Goal: Navigation & Orientation: Find specific page/section

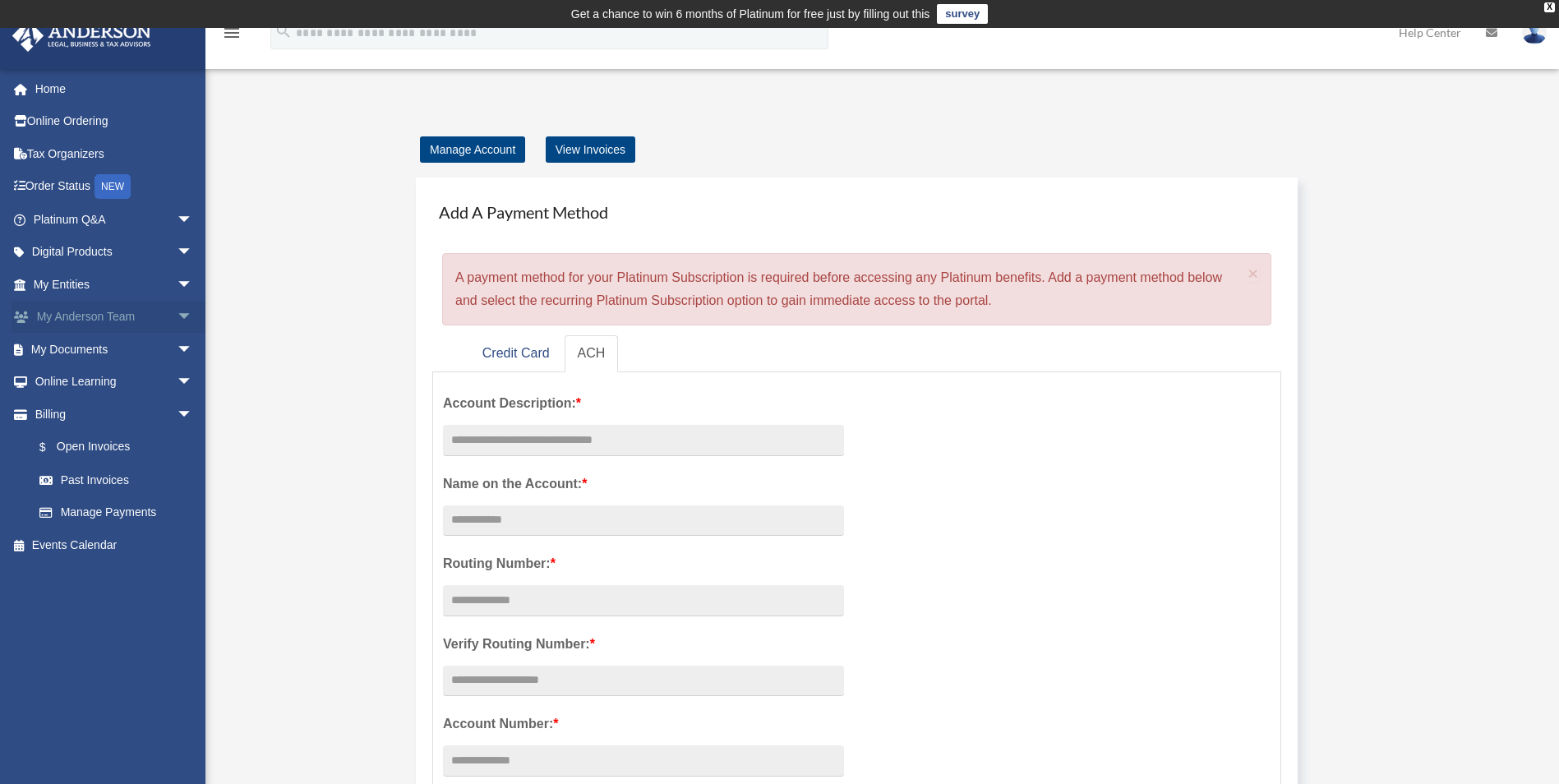
click at [111, 309] on link "My [PERSON_NAME] Team arrow_drop_down" at bounding box center [115, 317] width 207 height 33
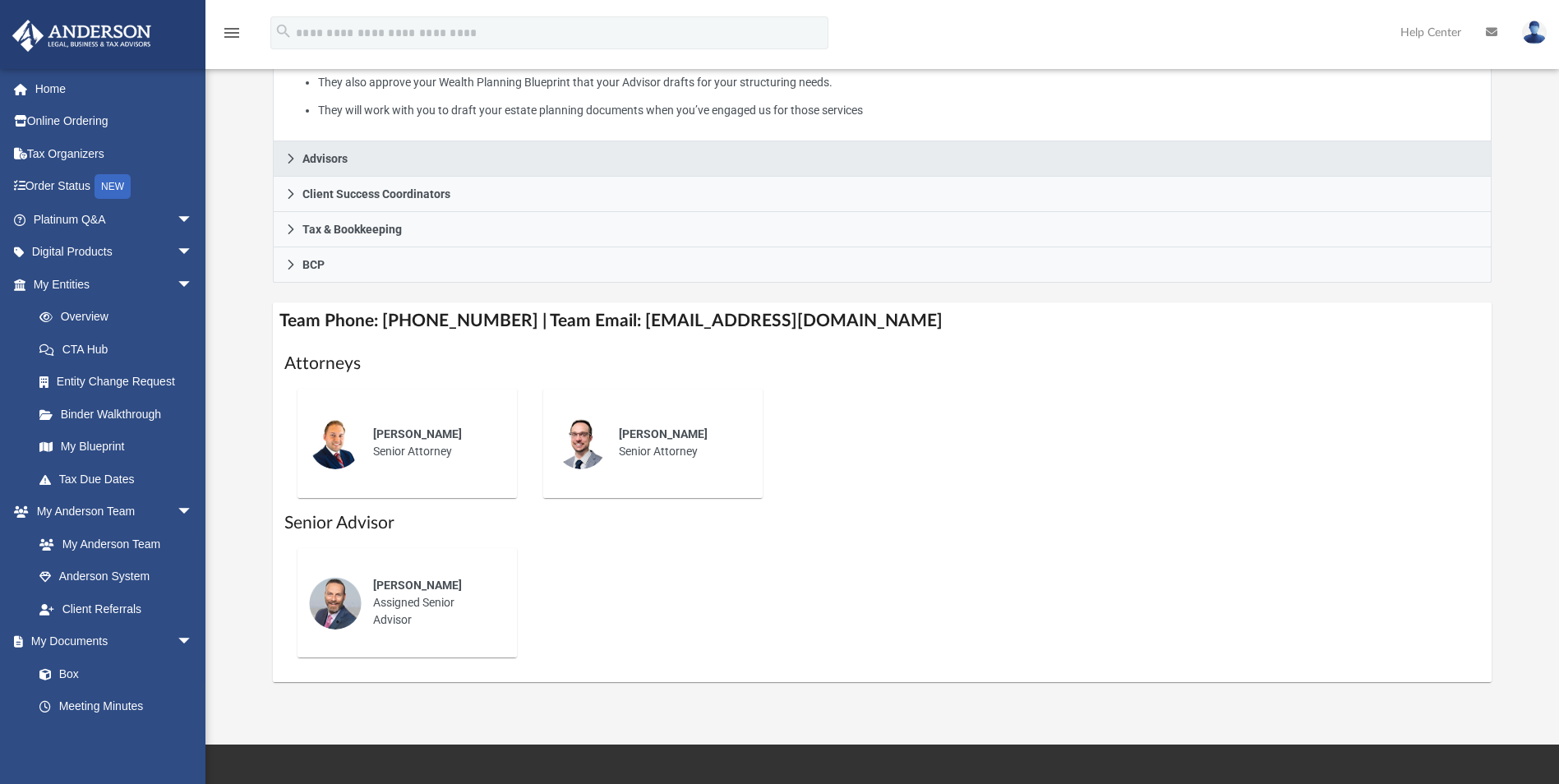
scroll to position [411, 0]
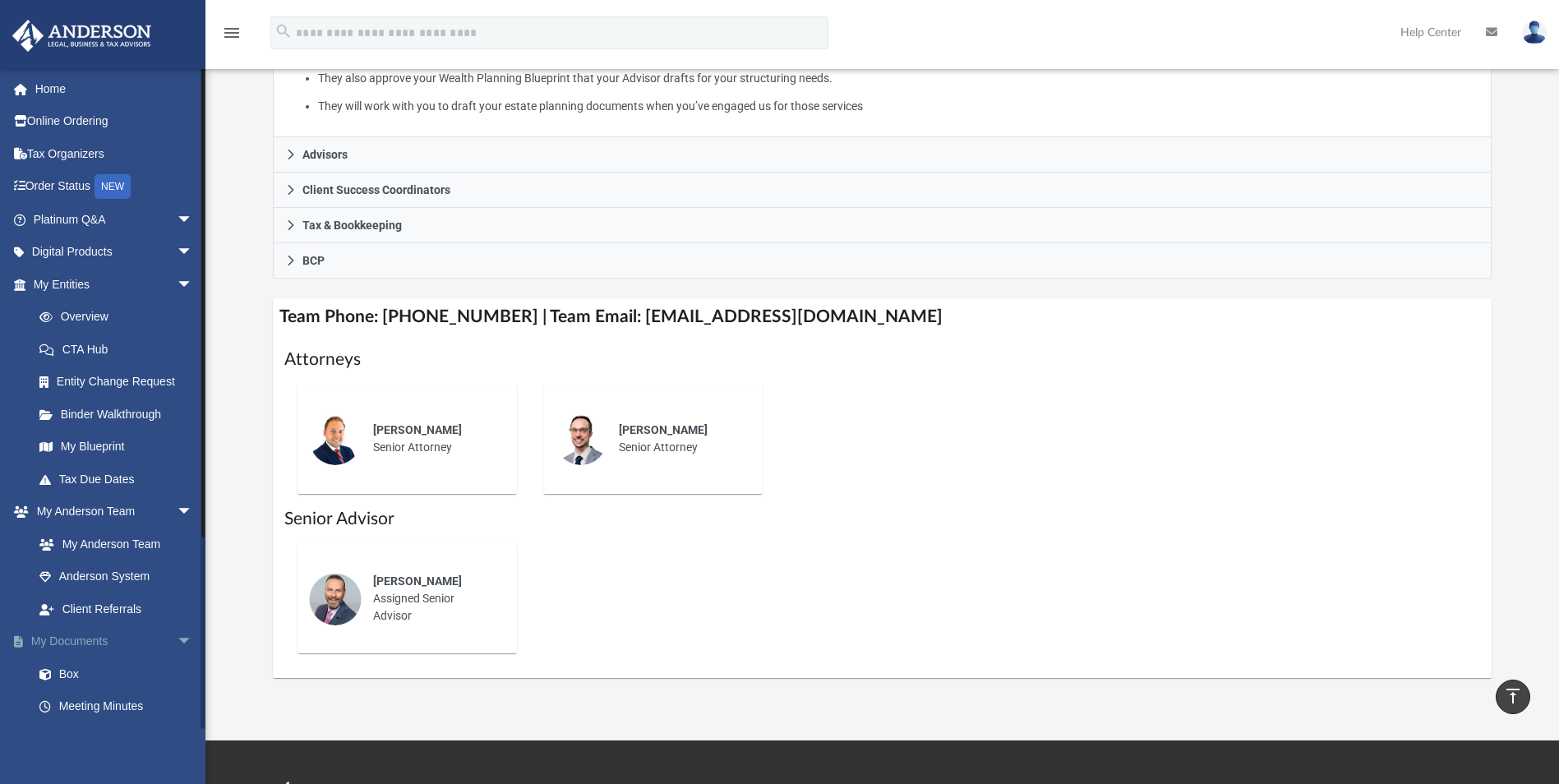
click at [177, 641] on span "arrow_drop_down" at bounding box center [193, 642] width 33 height 34
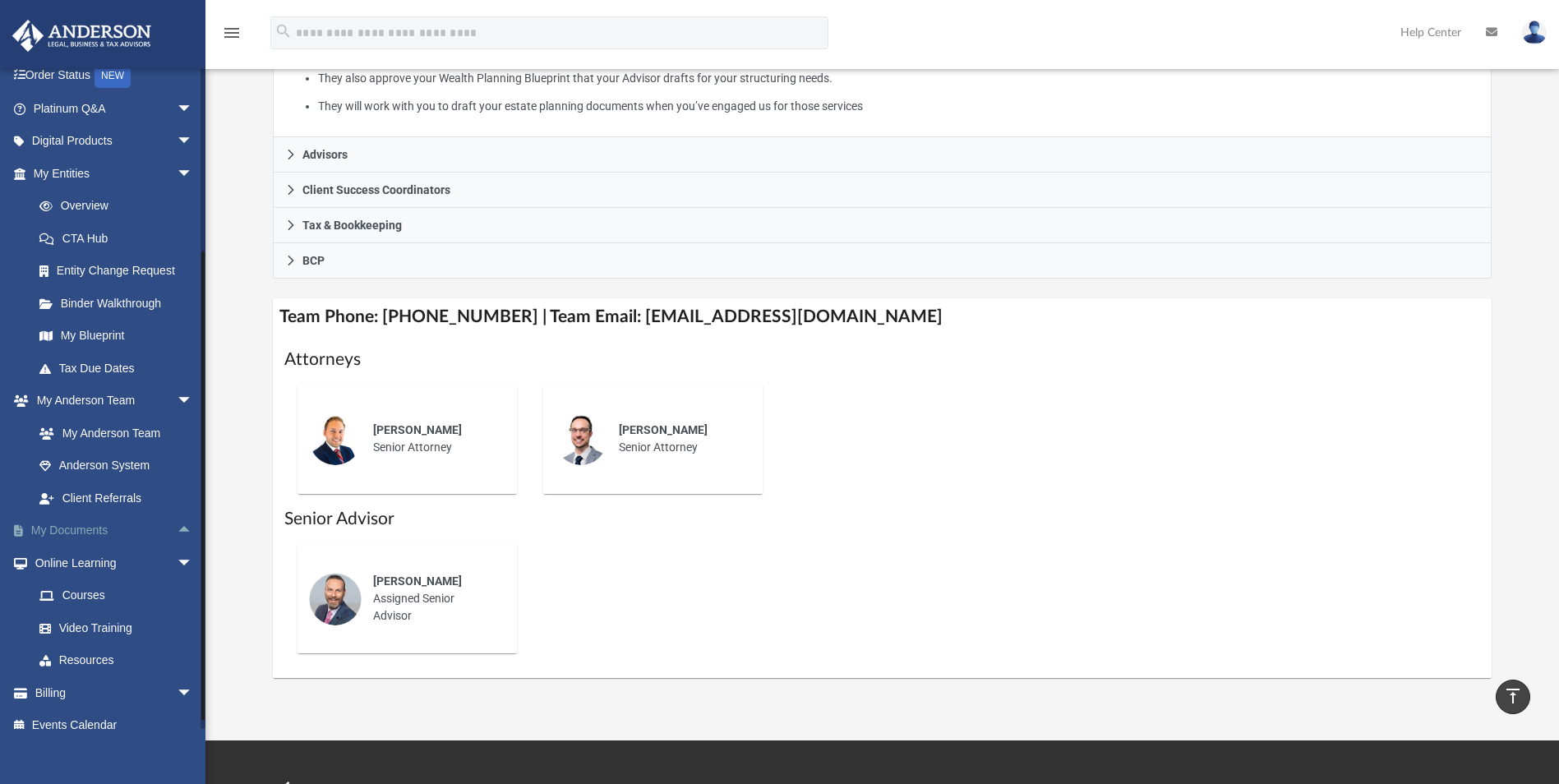
scroll to position [127, 0]
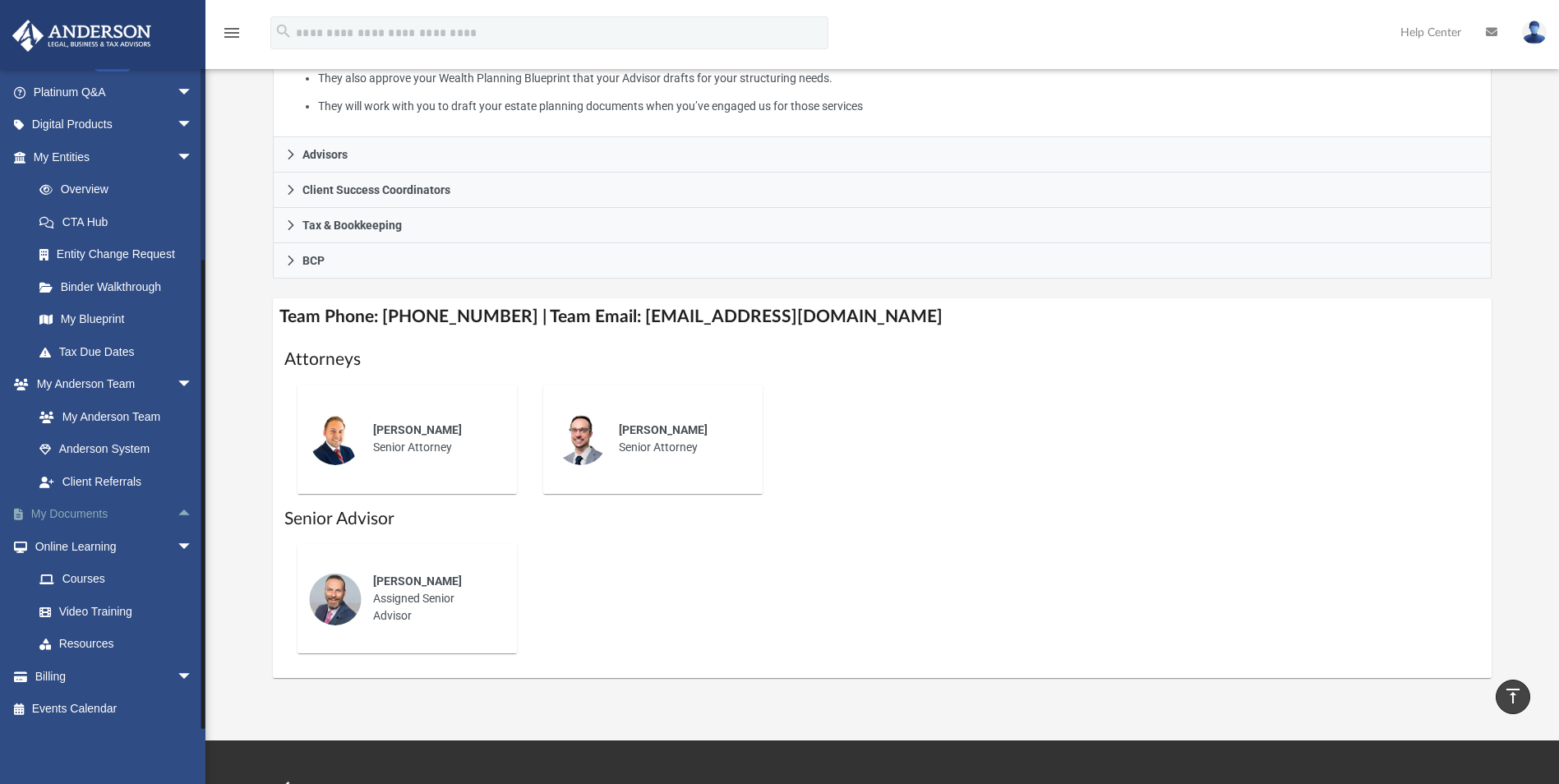
click at [94, 519] on link "My Documents arrow_drop_up" at bounding box center [115, 514] width 207 height 33
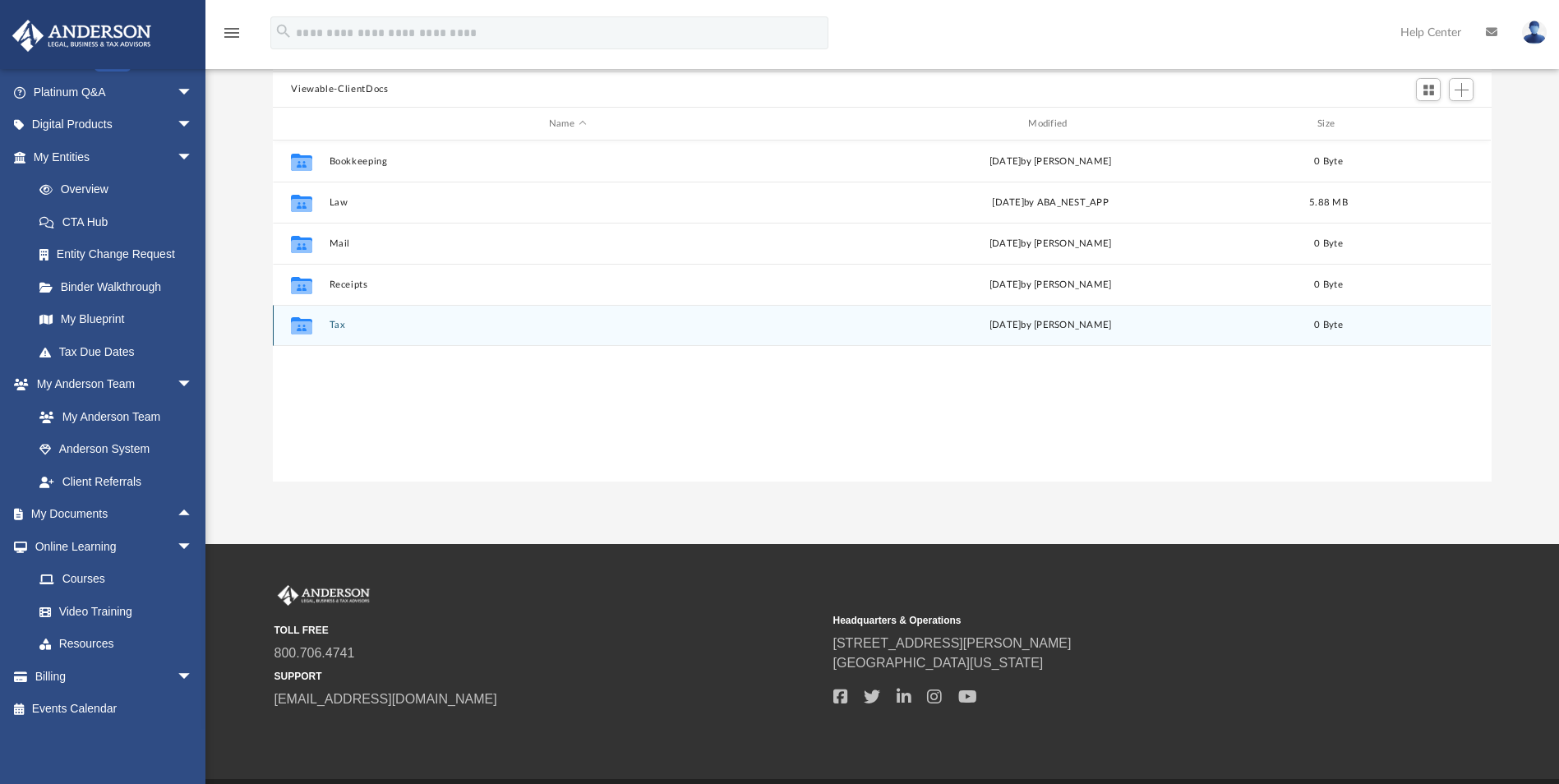
scroll to position [157, 0]
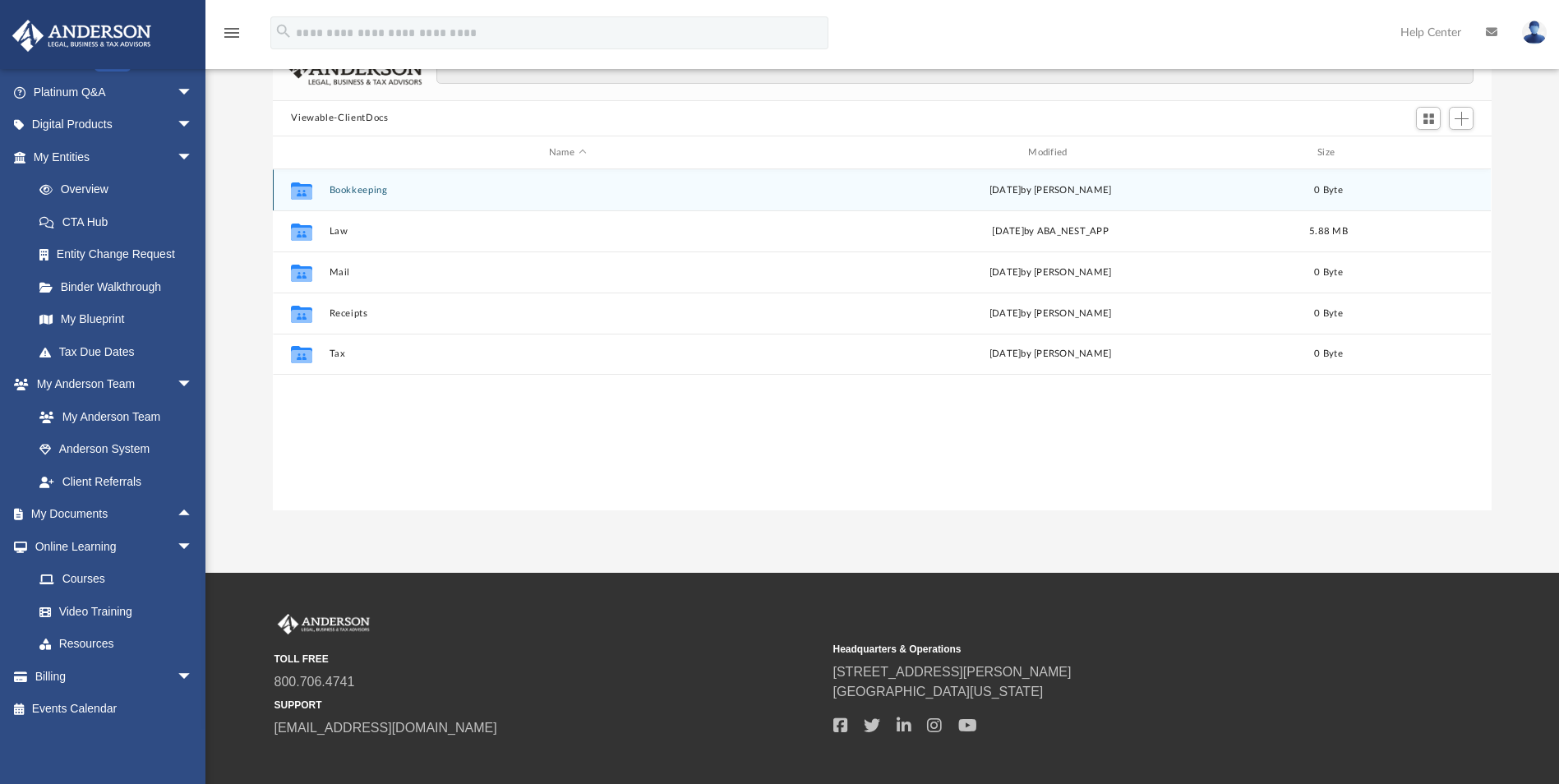
click at [375, 187] on button "Bookkeeping" at bounding box center [567, 190] width 476 height 11
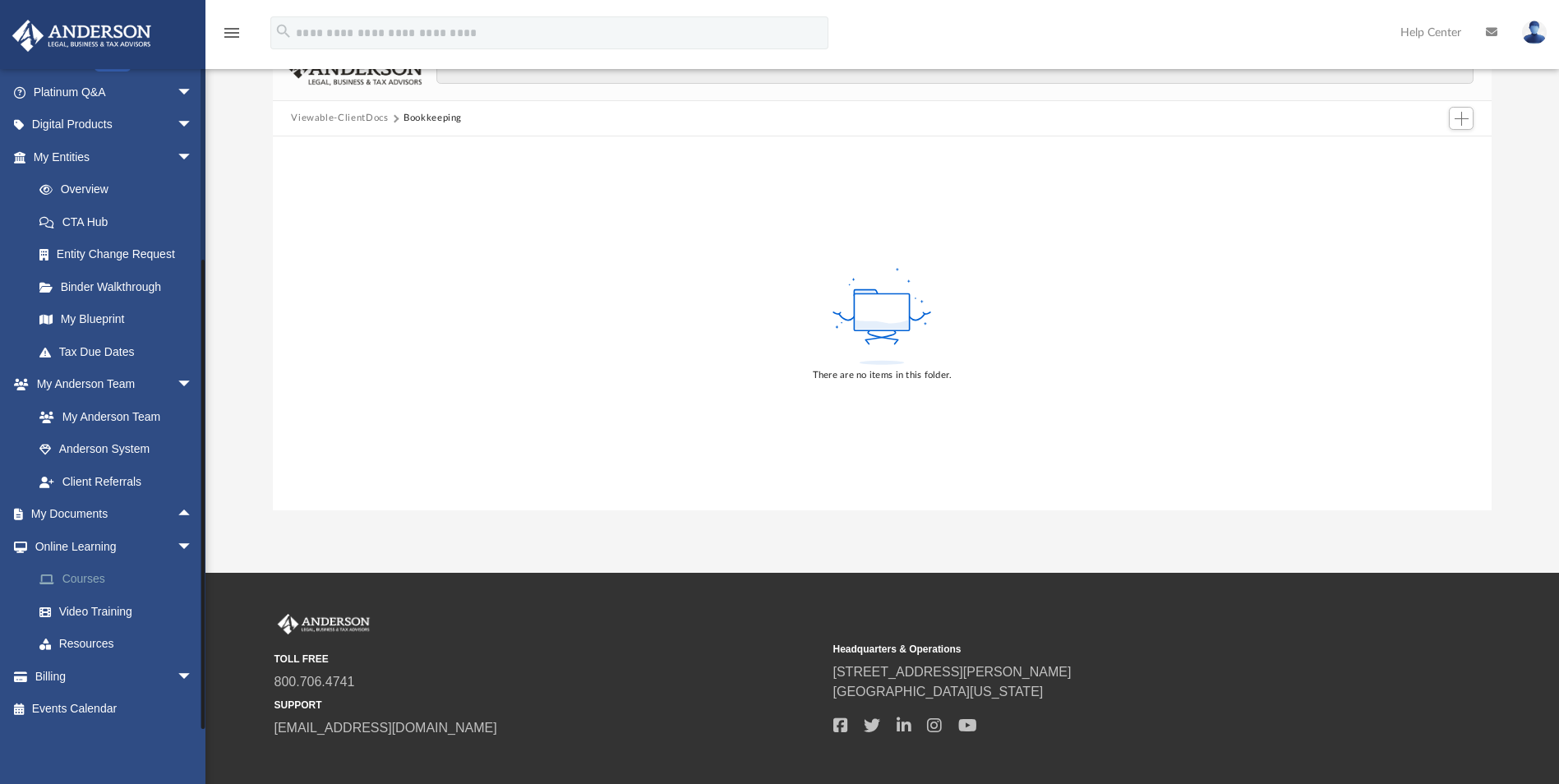
click at [66, 577] on link "Courses" at bounding box center [120, 579] width 195 height 33
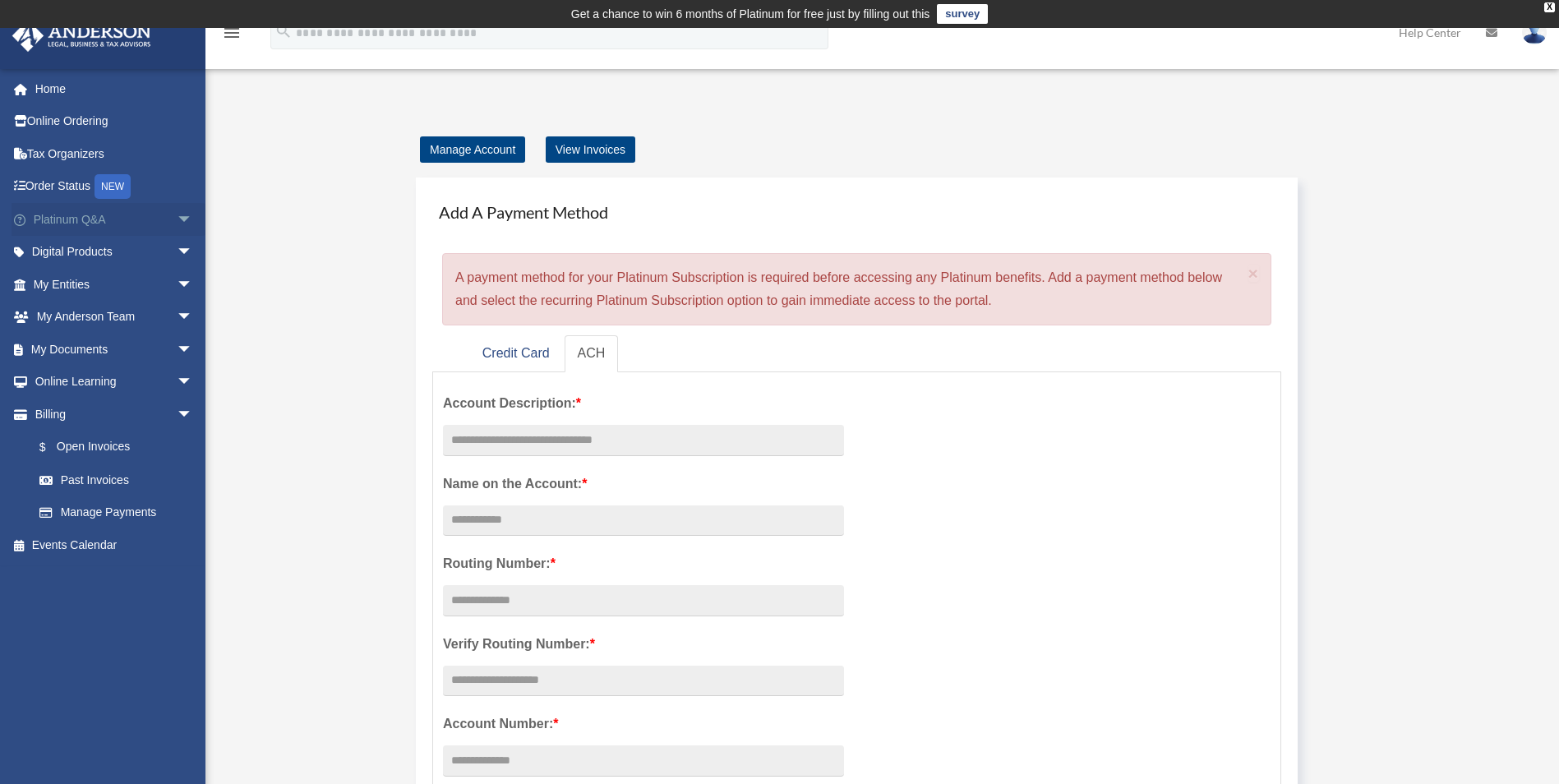
click at [177, 219] on span "arrow_drop_down" at bounding box center [193, 219] width 33 height 34
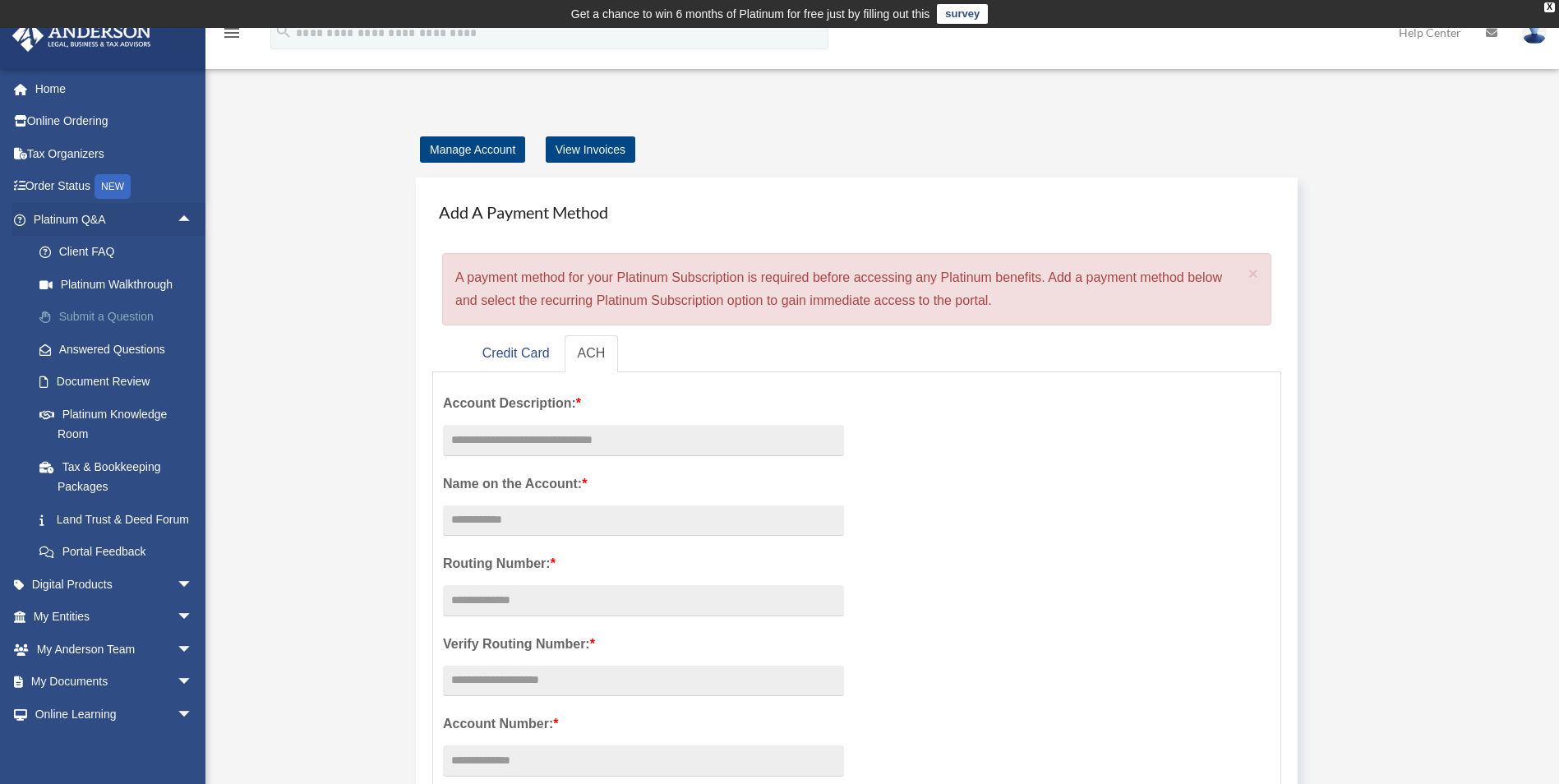
click at [144, 311] on link "Submit a Question" at bounding box center [120, 317] width 195 height 33
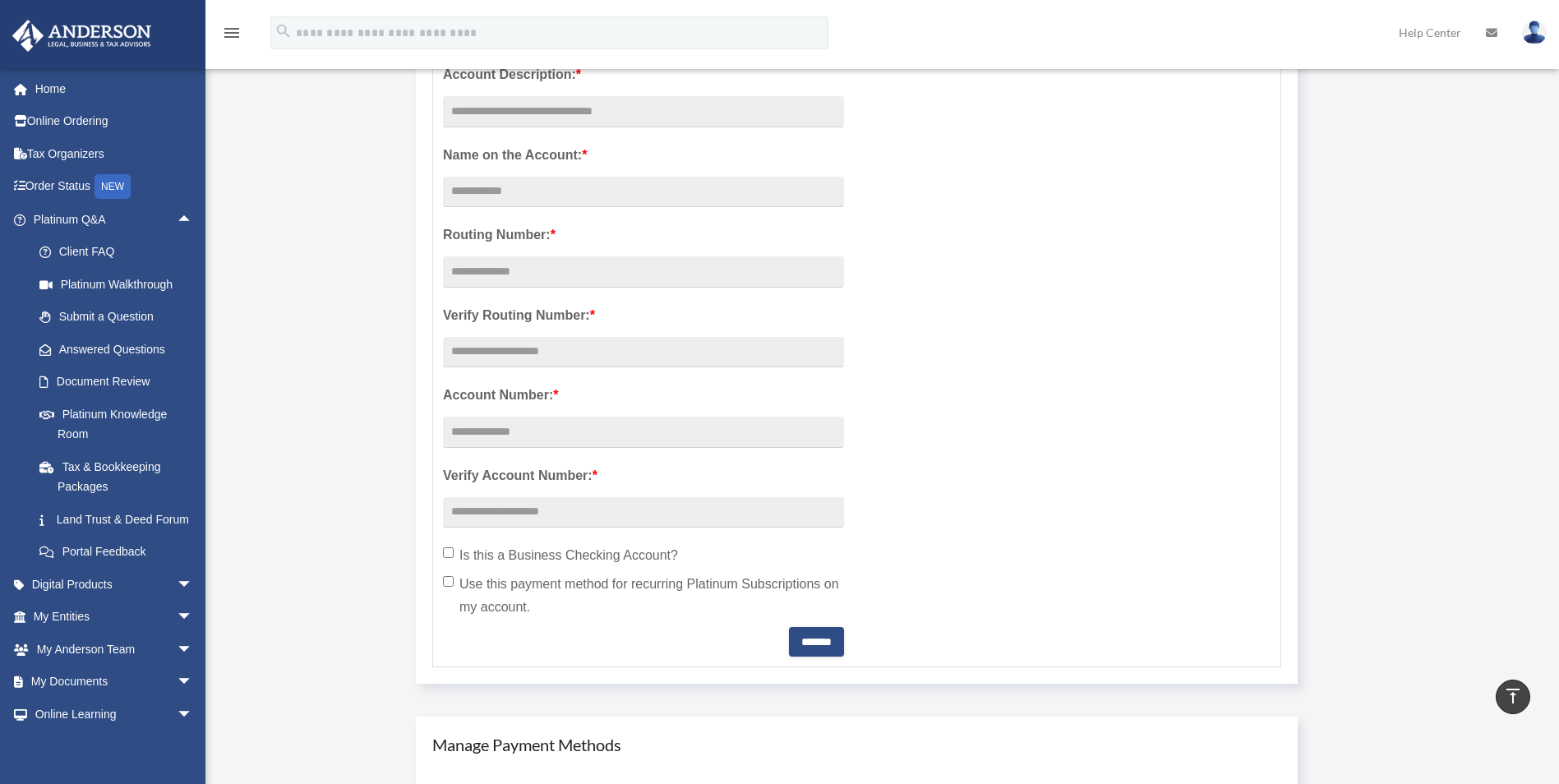
scroll to position [382, 0]
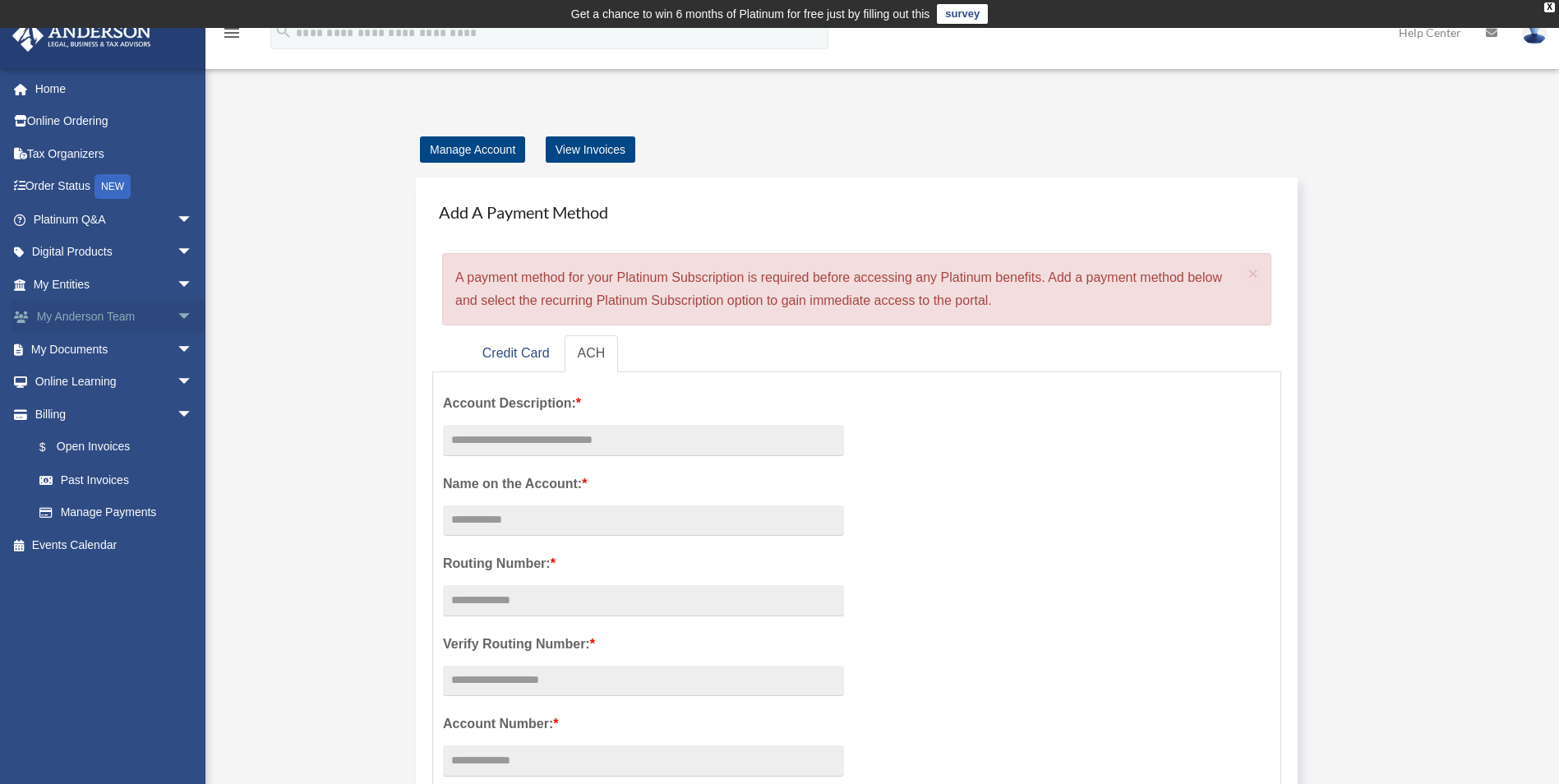
click at [177, 319] on span "arrow_drop_down" at bounding box center [193, 317] width 33 height 34
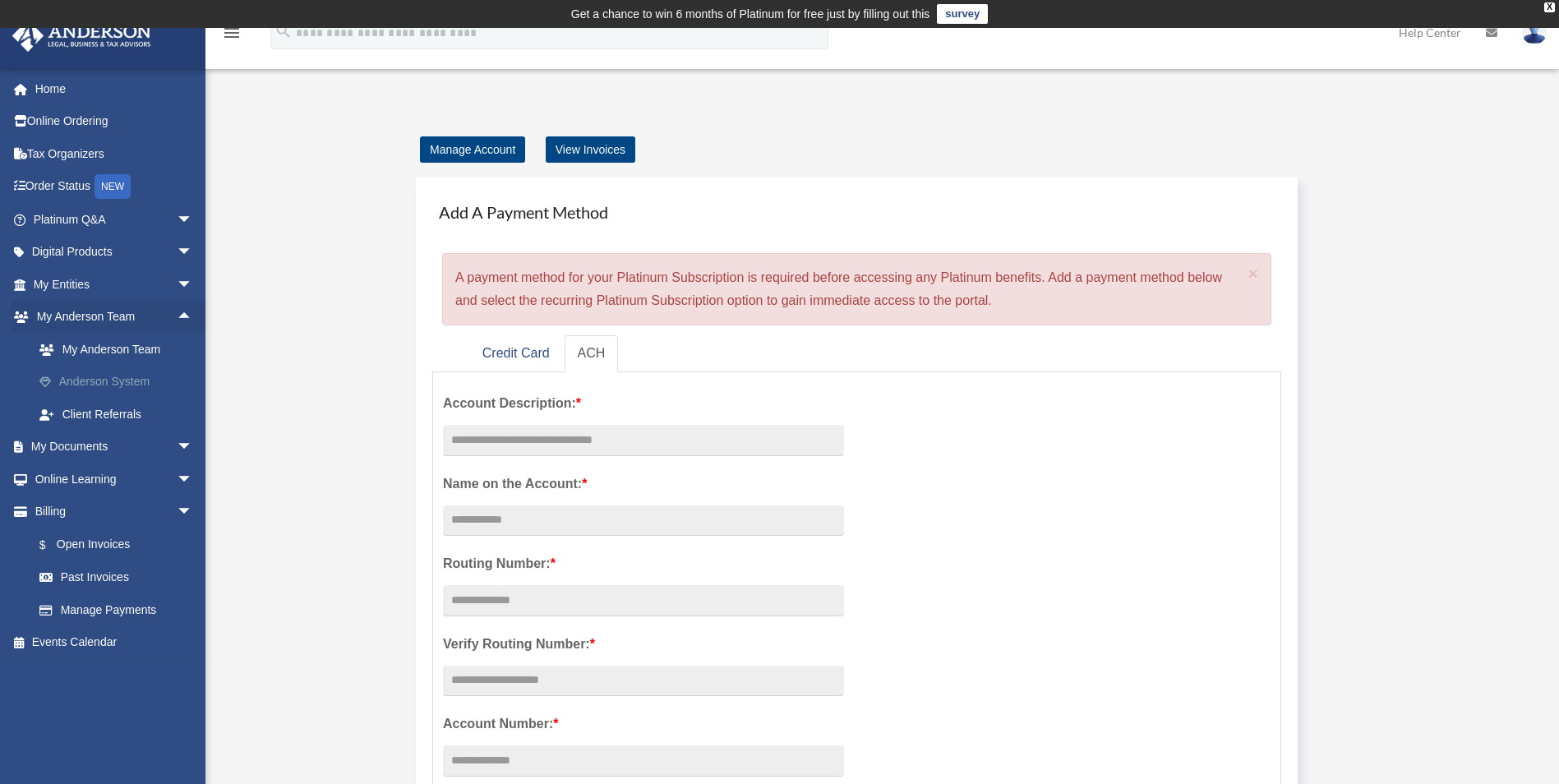
click at [116, 376] on link "Anderson System" at bounding box center [120, 382] width 195 height 33
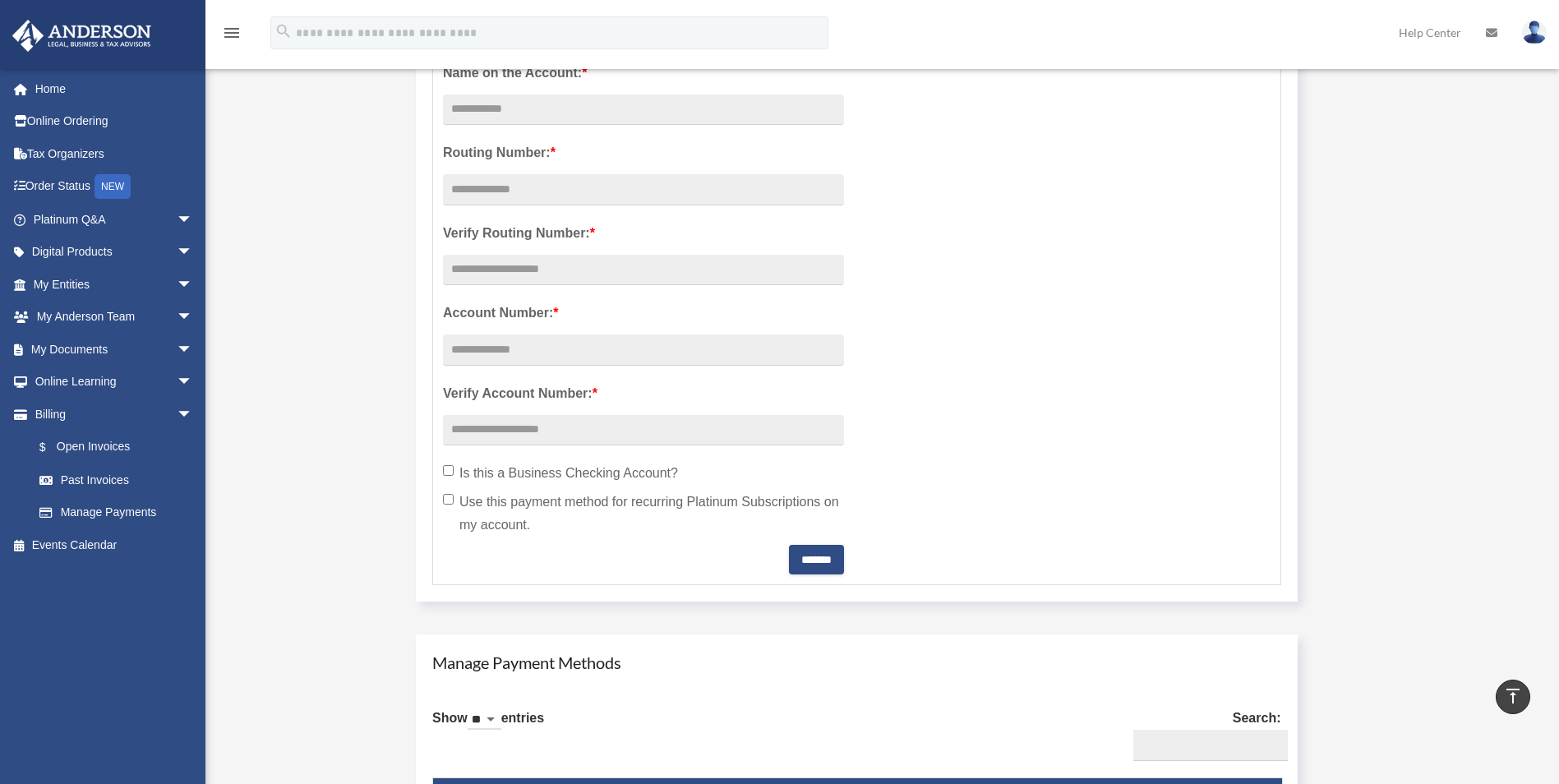
scroll to position [821, 0]
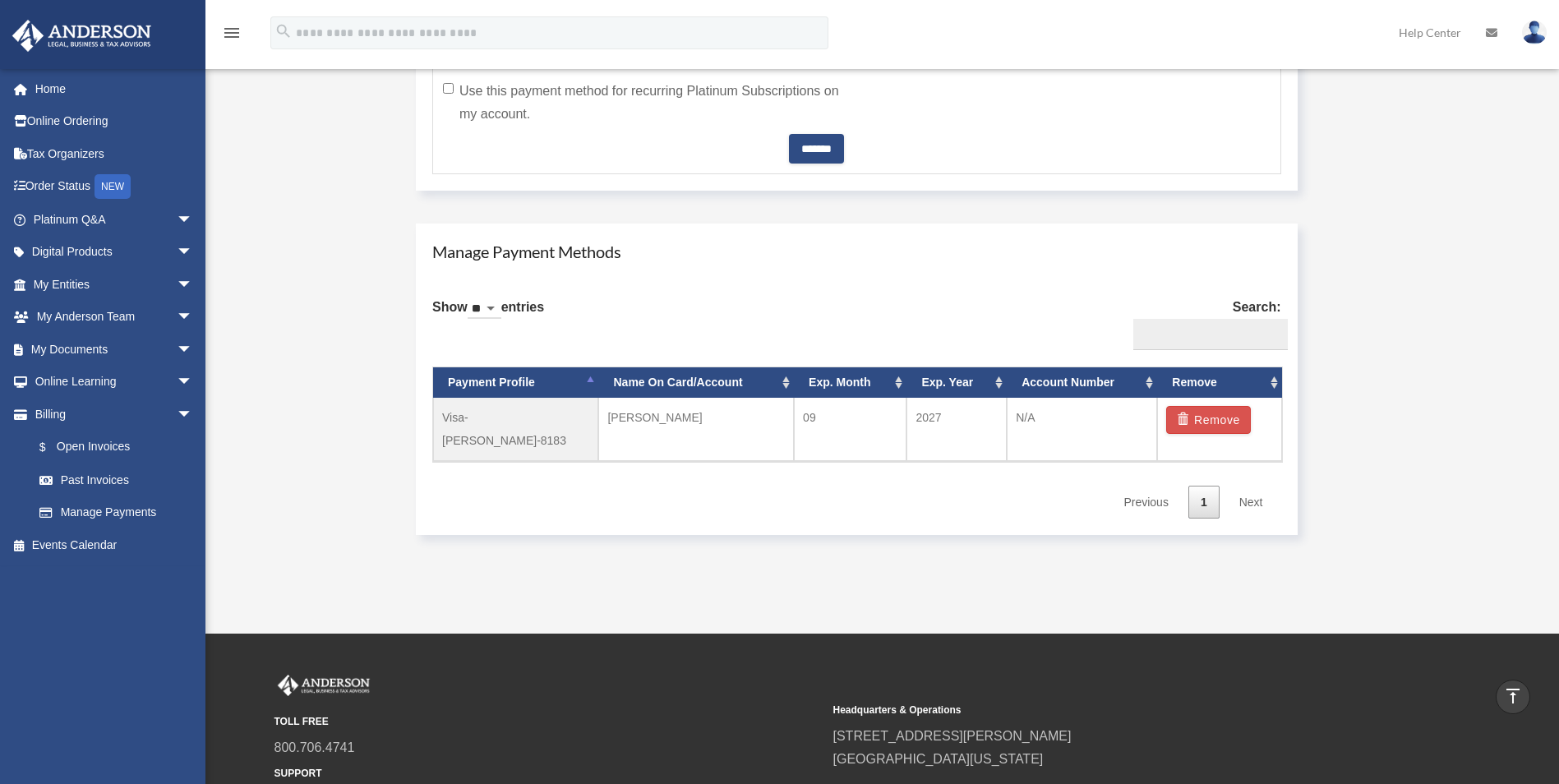
click at [1251, 486] on link "Next" at bounding box center [1251, 502] width 48 height 34
click at [177, 356] on span "arrow_drop_down" at bounding box center [193, 349] width 33 height 34
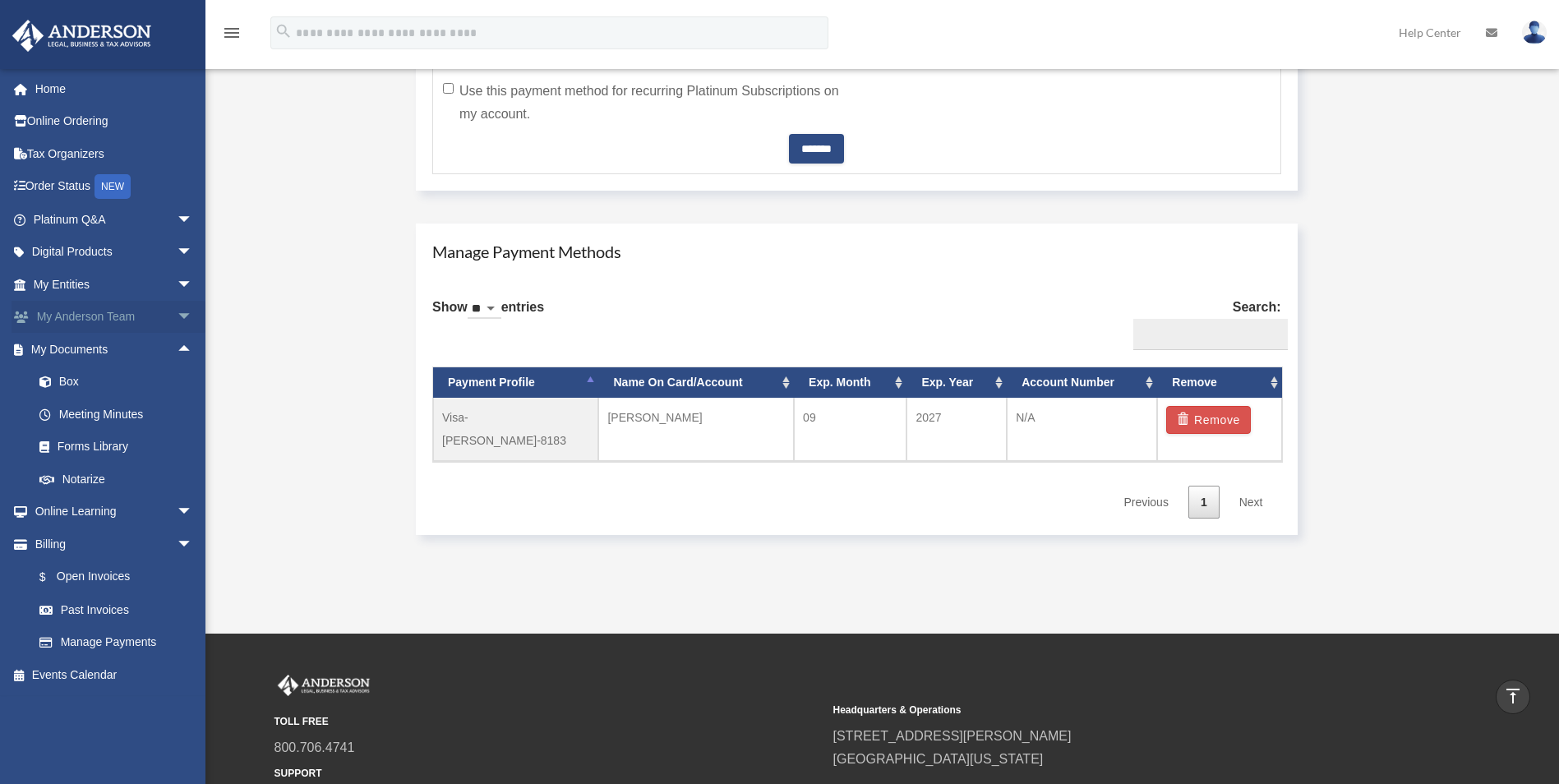
click at [177, 316] on span "arrow_drop_down" at bounding box center [193, 317] width 33 height 34
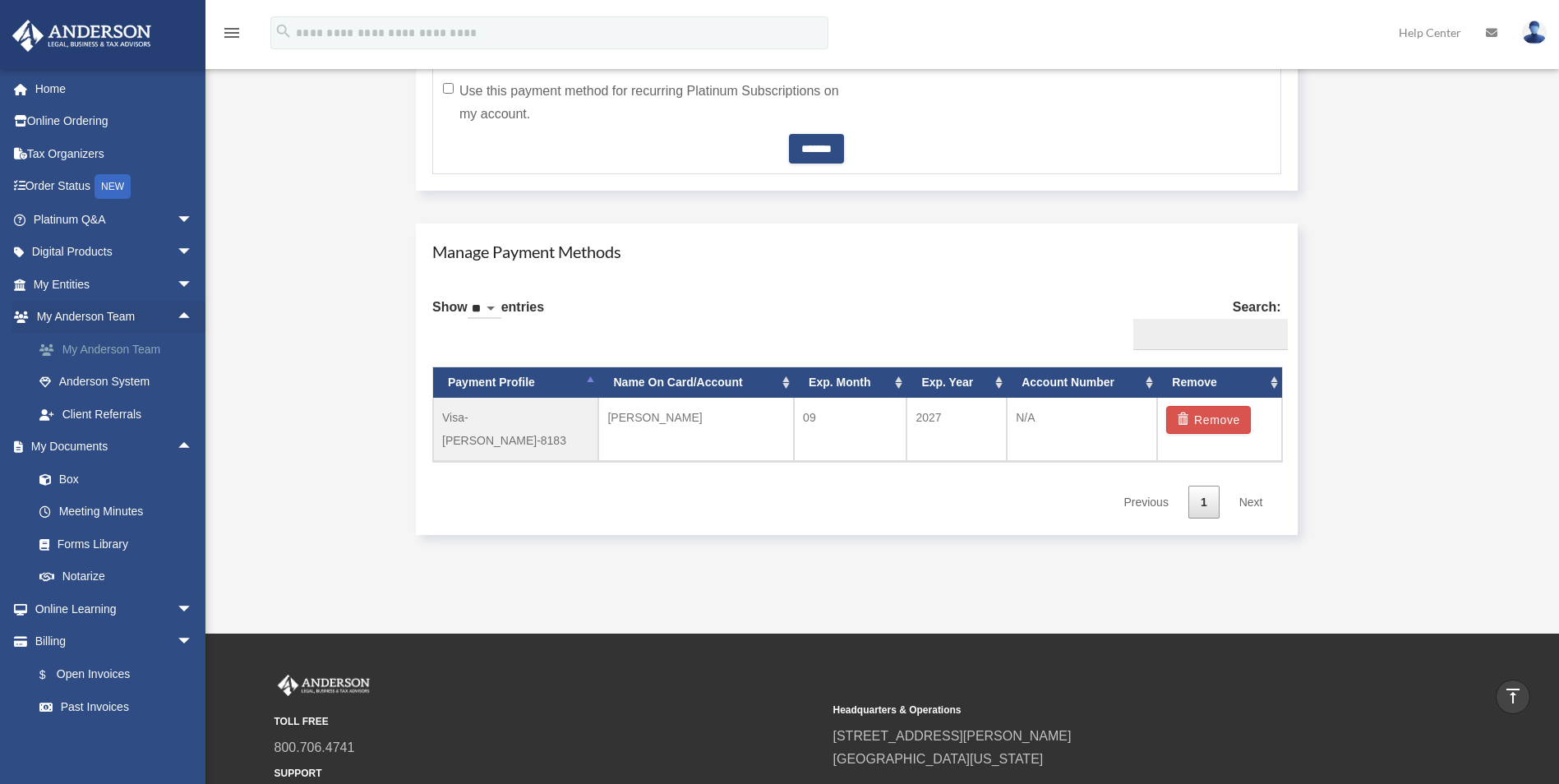
click at [163, 347] on link "My Anderson Team" at bounding box center [120, 349] width 195 height 33
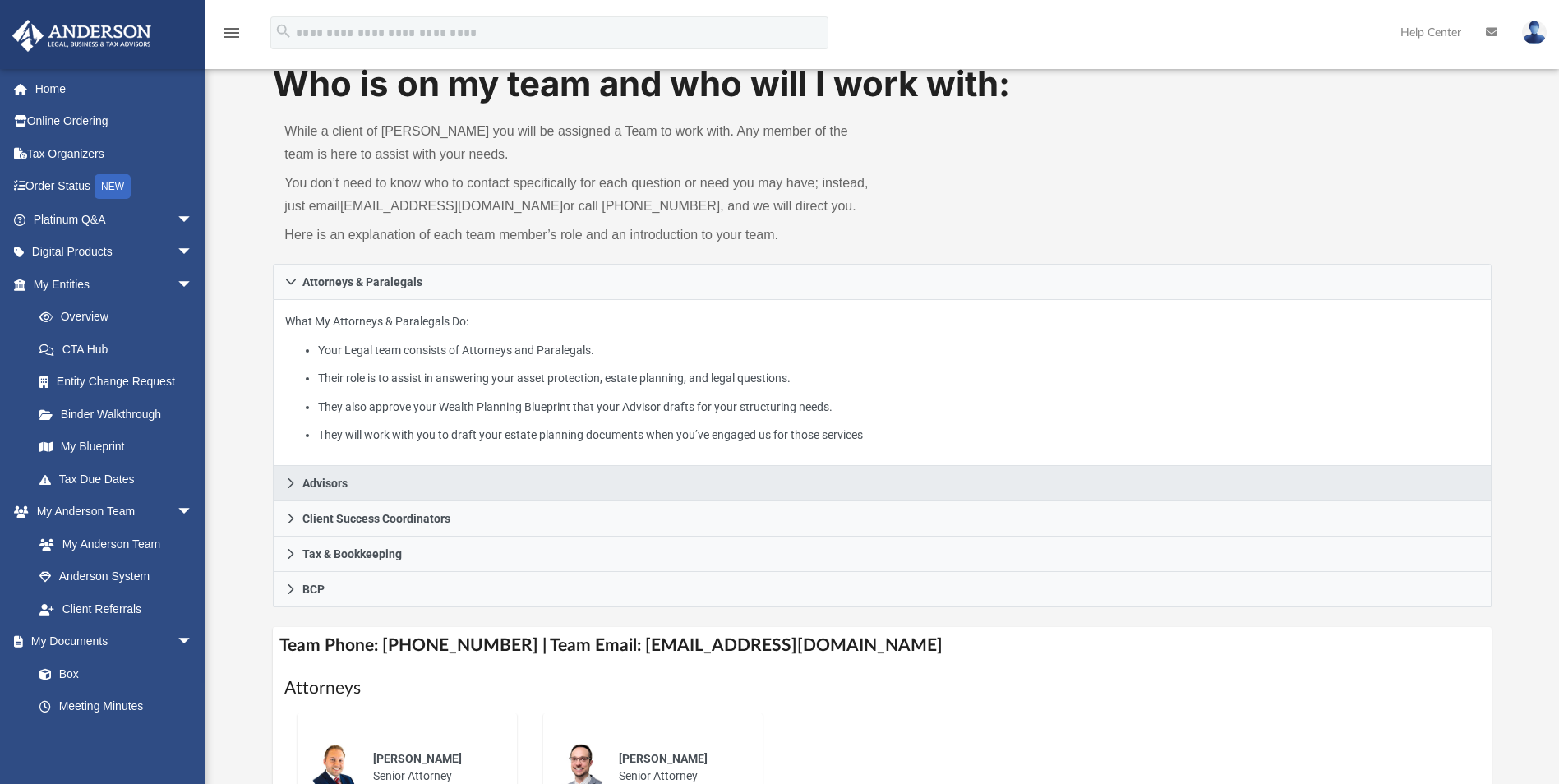
scroll to position [164, 0]
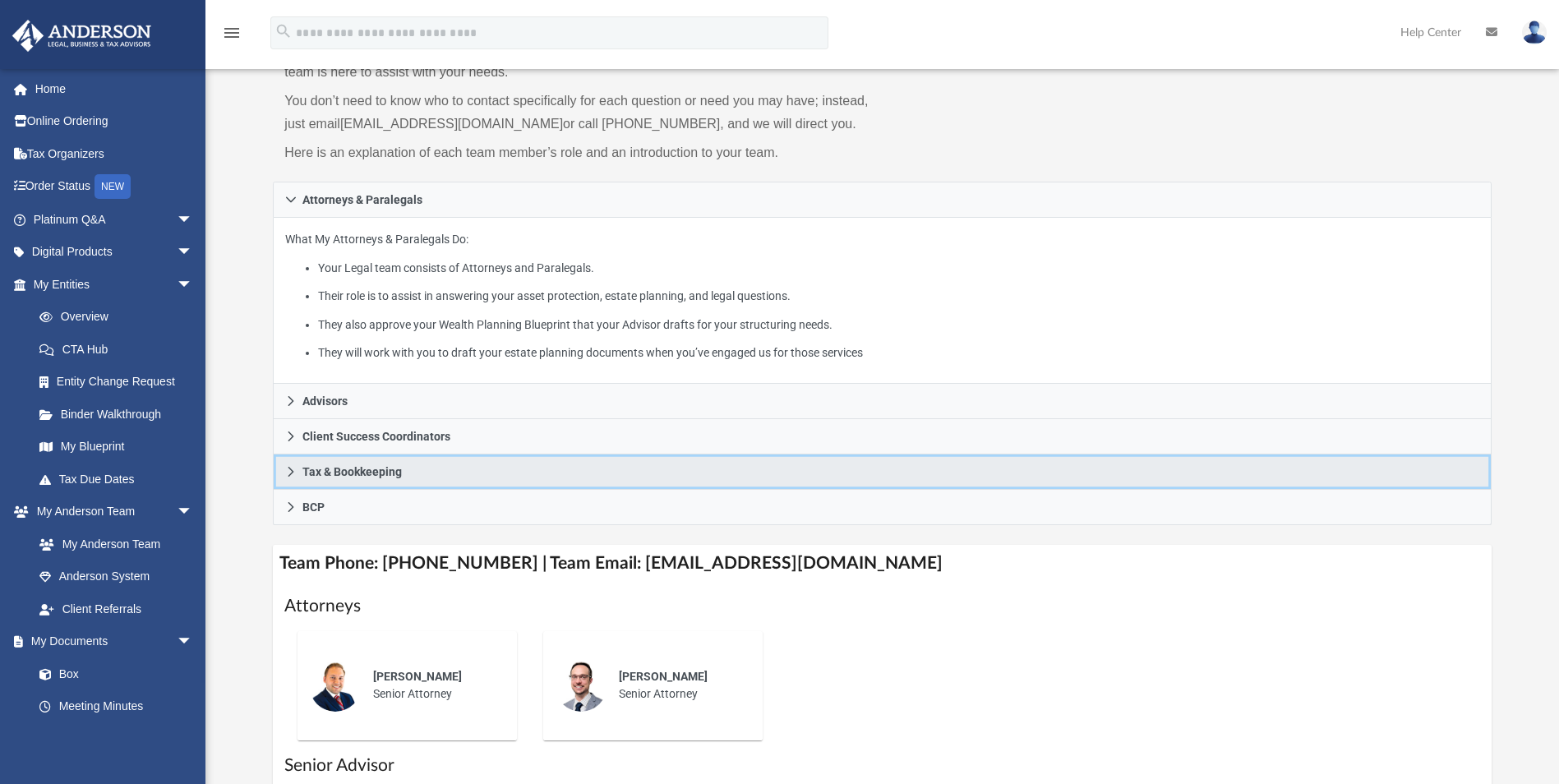
click at [351, 468] on span "Tax & Bookkeeping" at bounding box center [353, 471] width 100 height 12
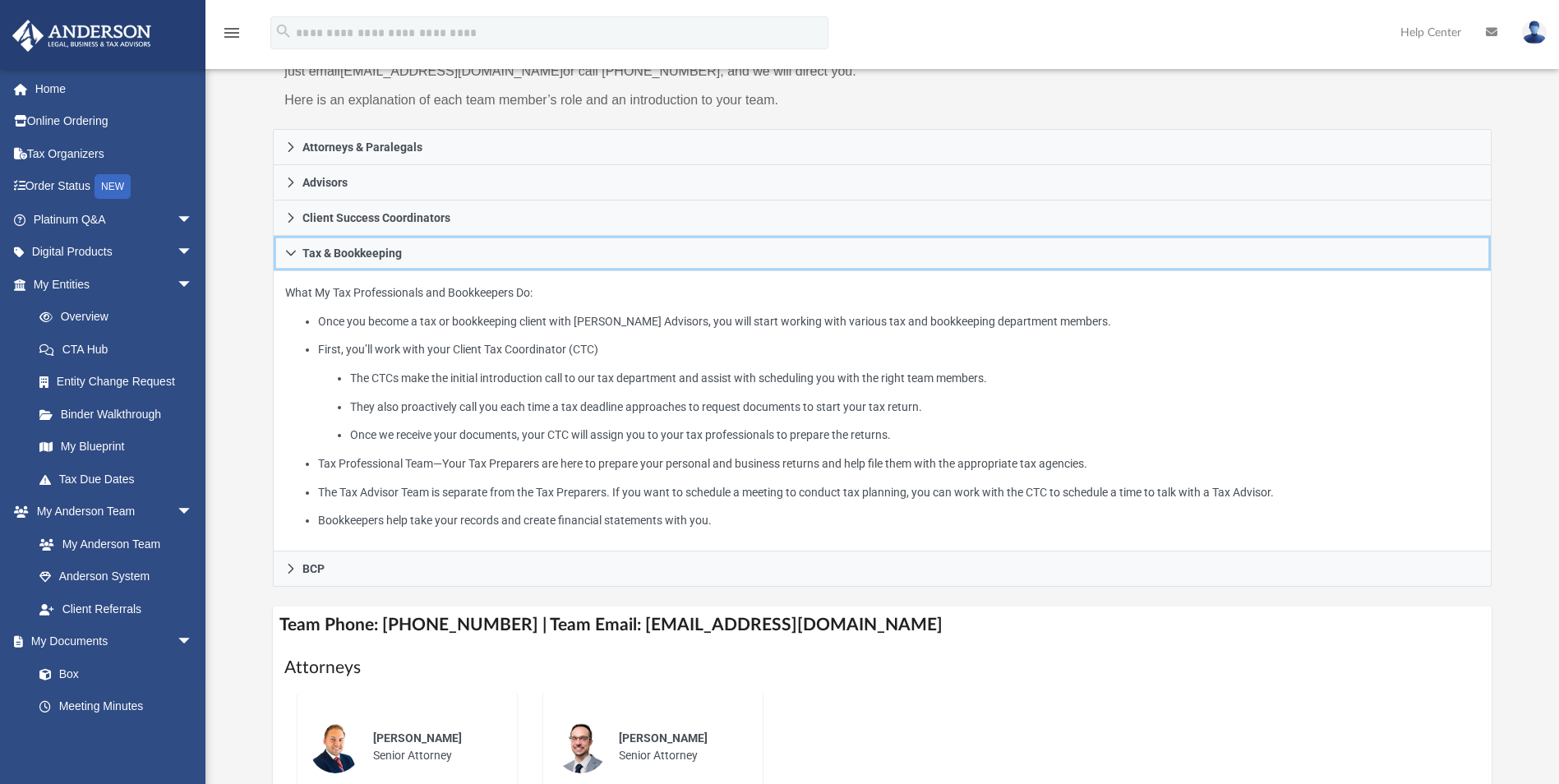
scroll to position [247, 0]
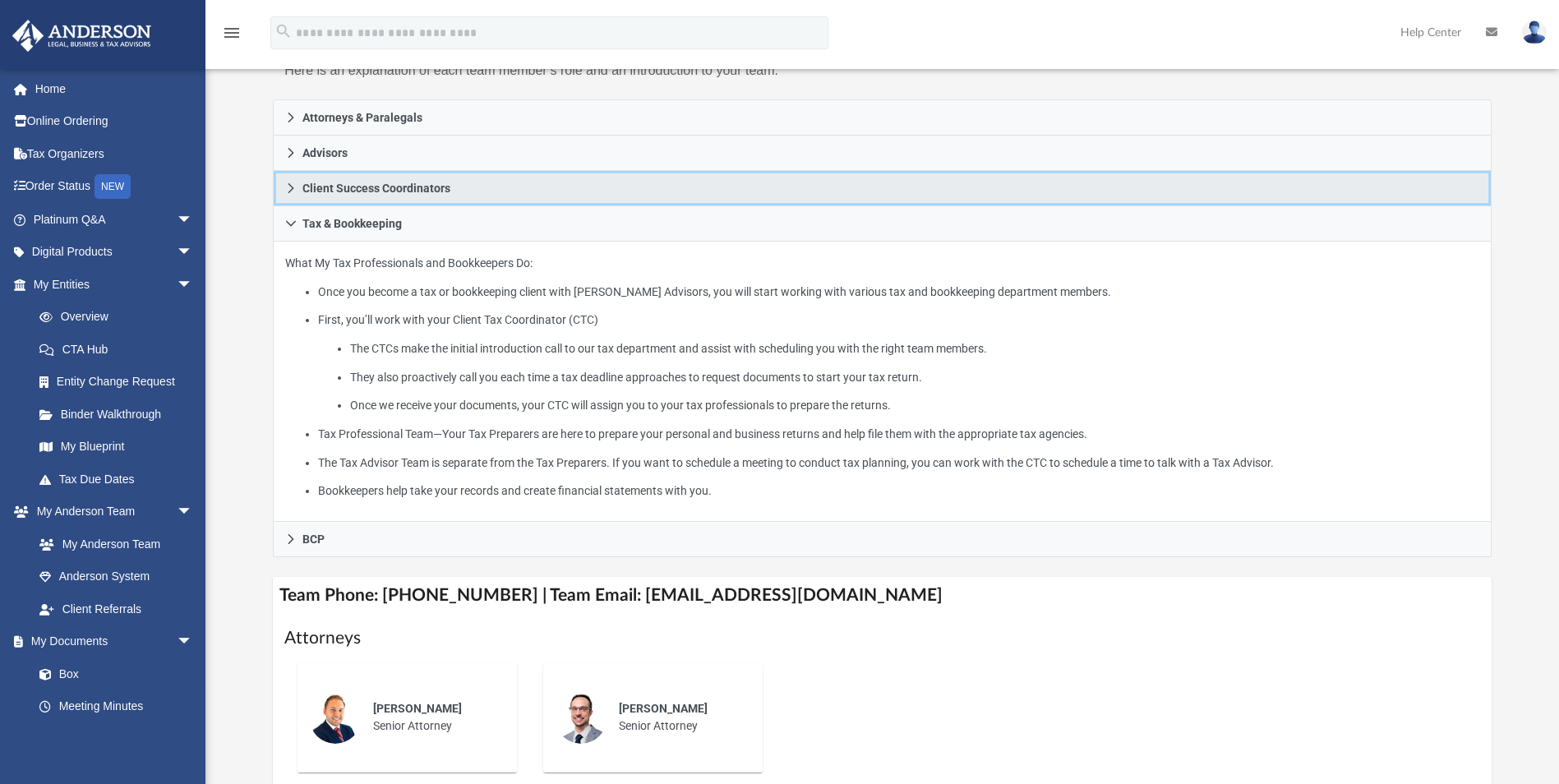
click at [353, 190] on span "Client Success Coordinators" at bounding box center [376, 188] width 148 height 12
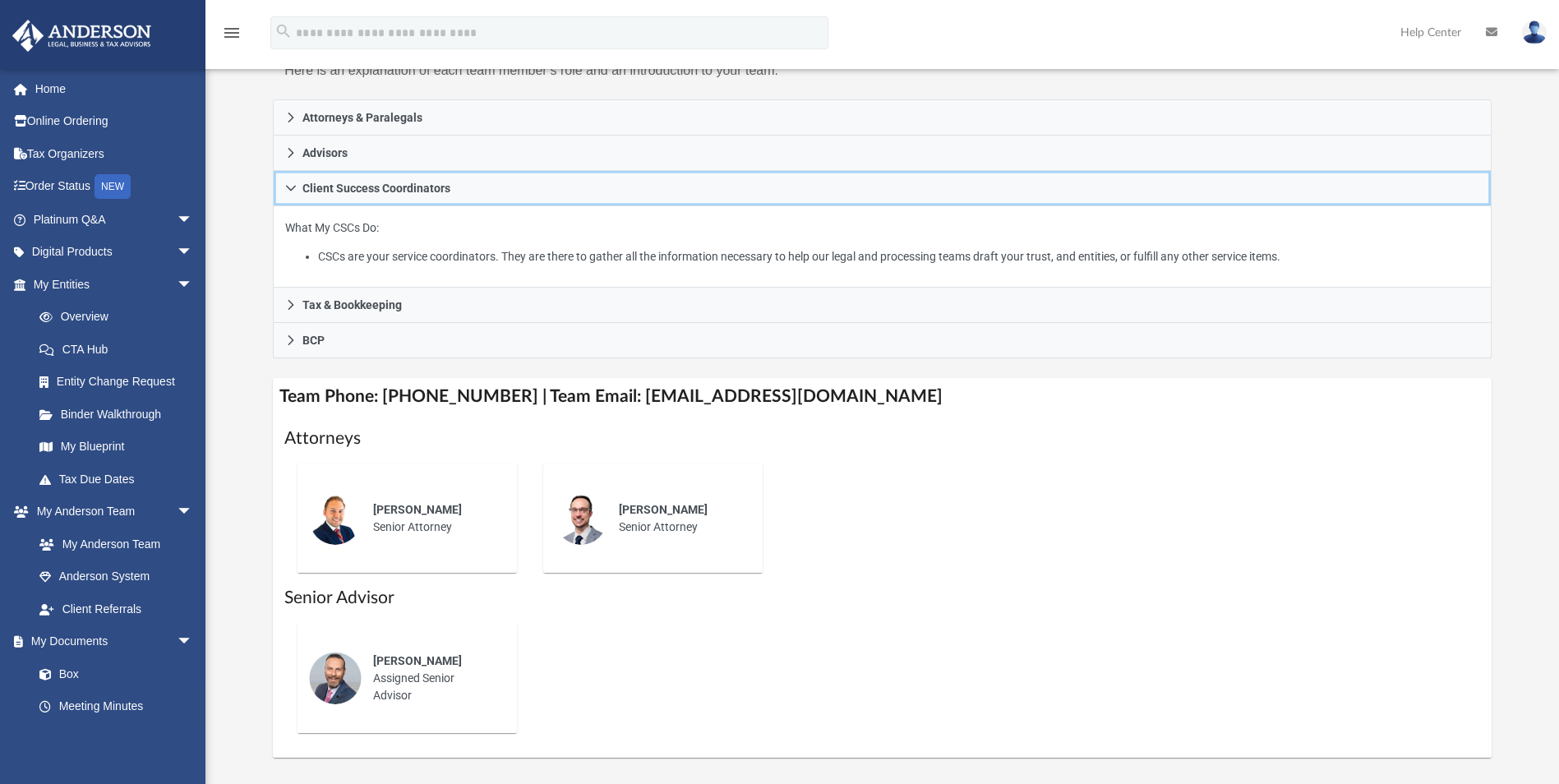
scroll to position [164, 0]
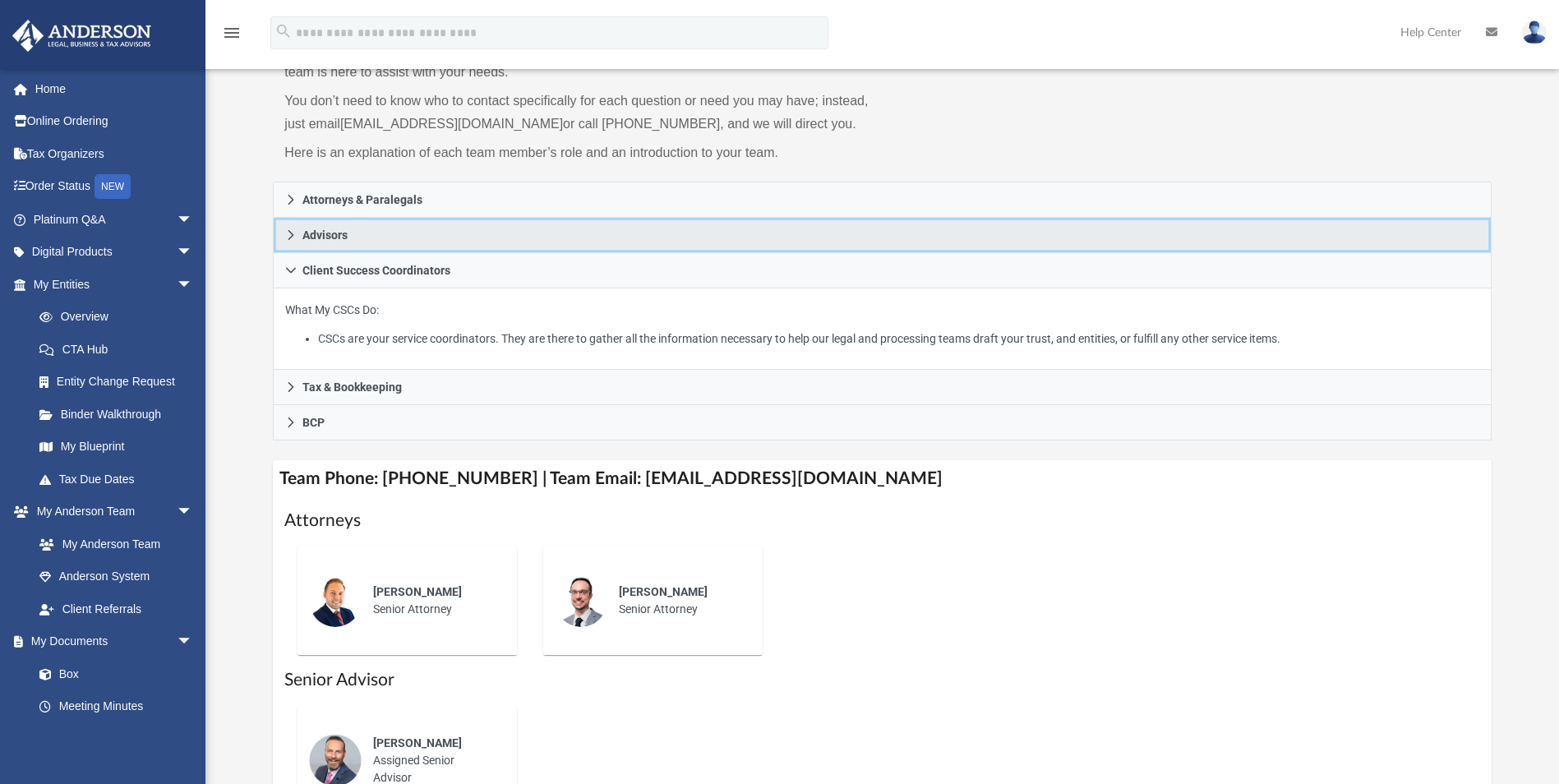
click at [365, 241] on link "Advisors" at bounding box center [882, 235] width 1218 height 35
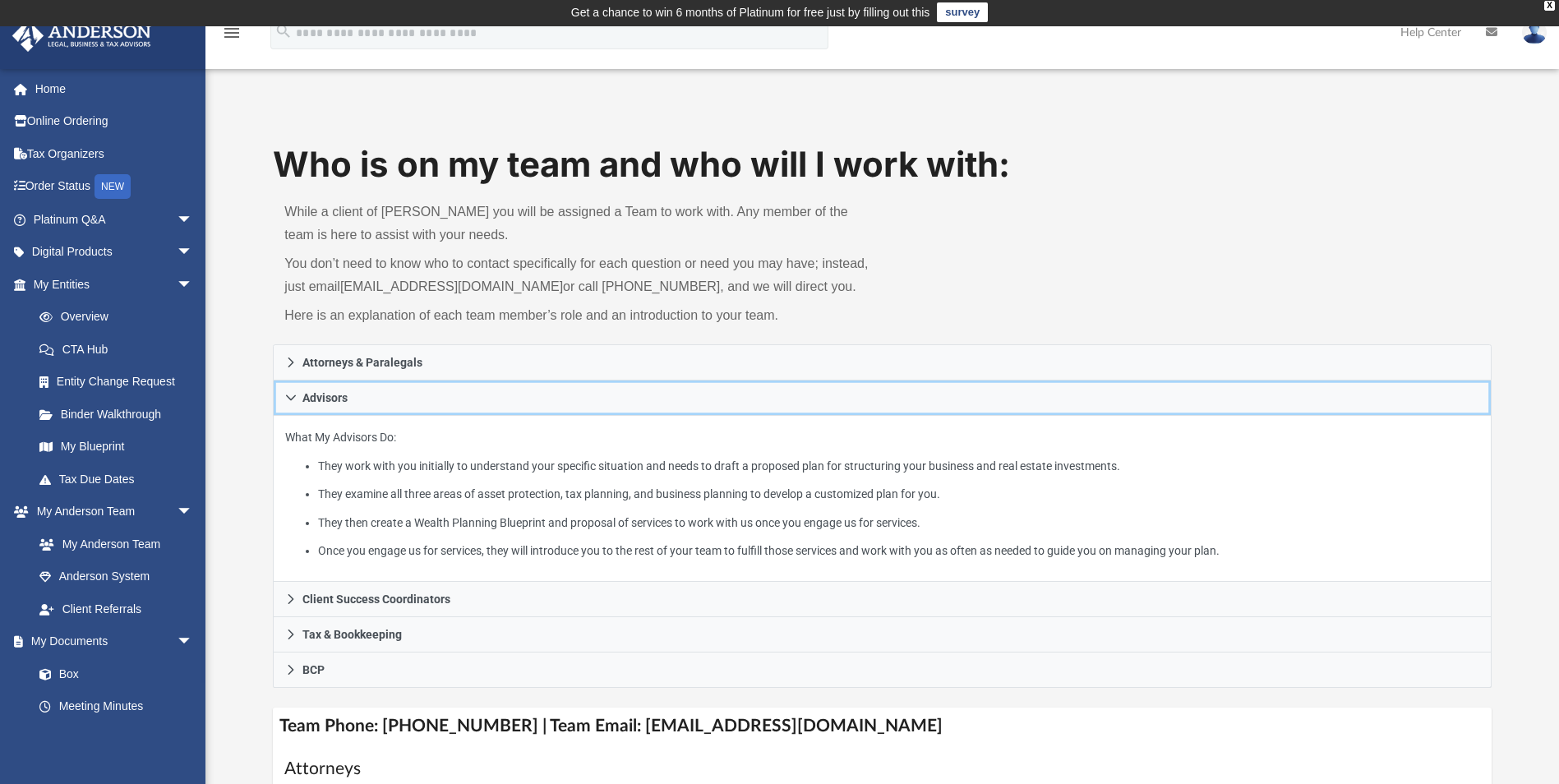
scroll to position [0, 0]
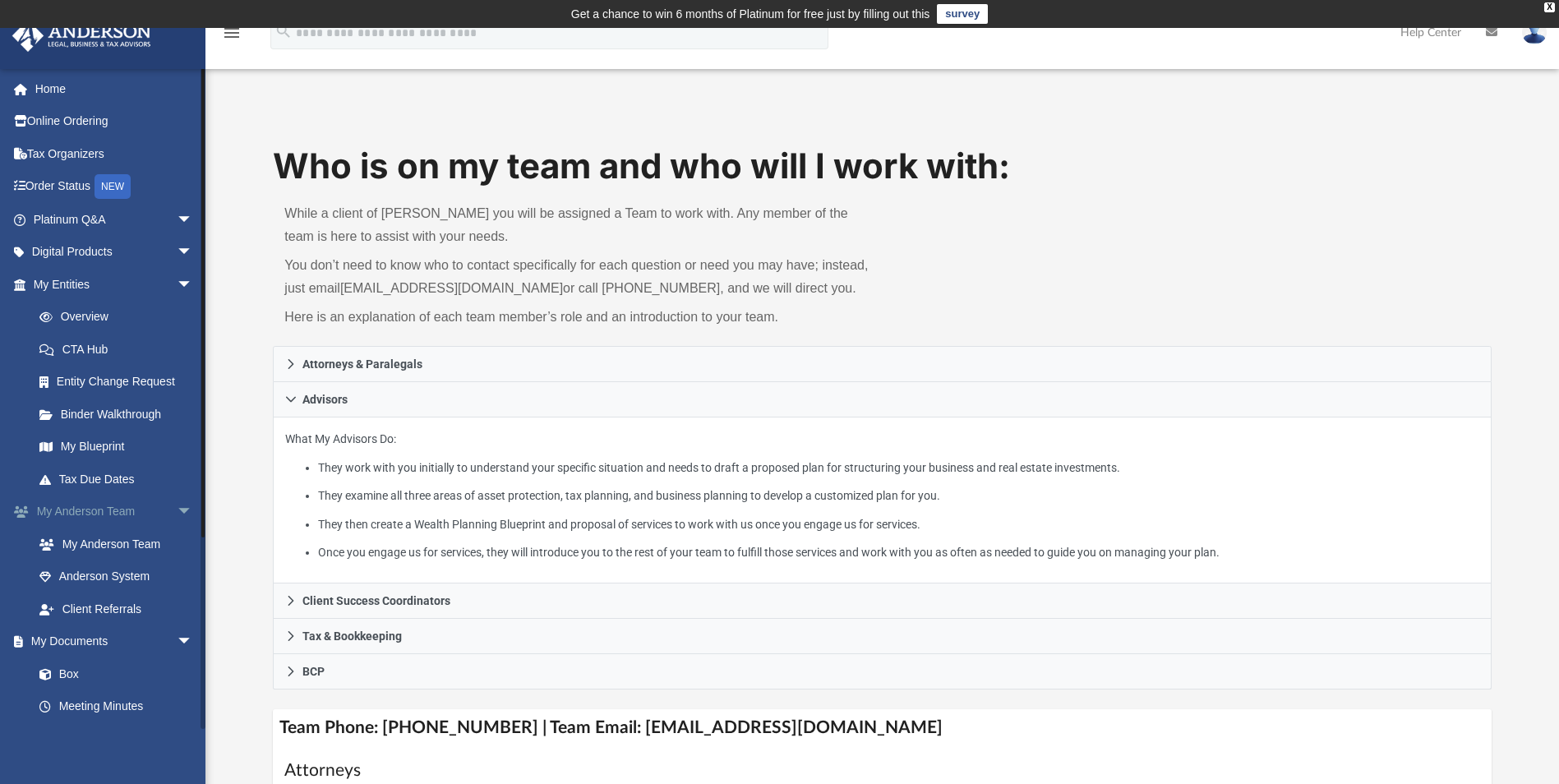
click at [177, 505] on span "arrow_drop_down" at bounding box center [193, 512] width 33 height 34
click at [96, 562] on link "Box" at bounding box center [120, 576] width 195 height 33
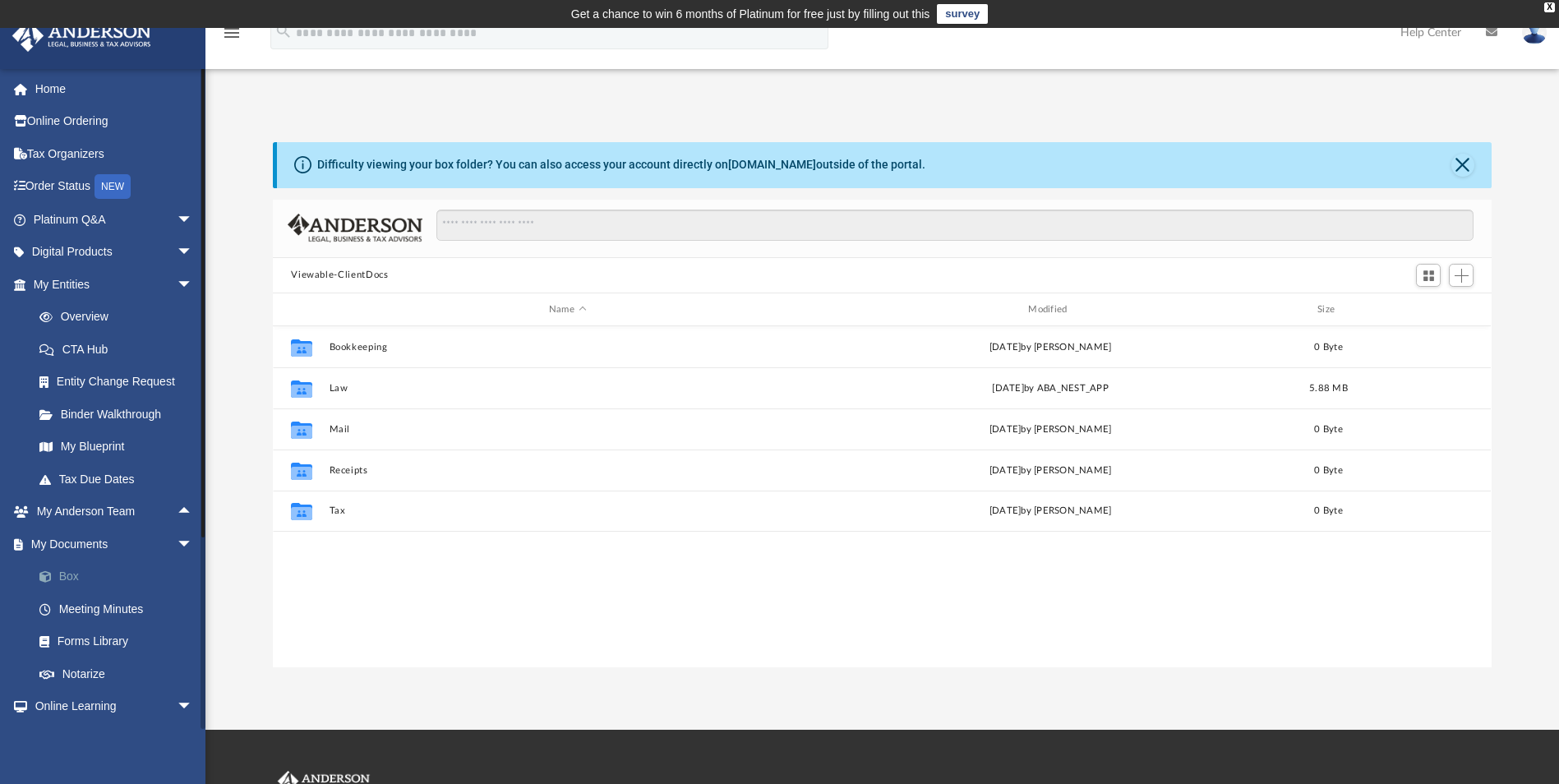
scroll to position [362, 1207]
click at [1459, 277] on span "Add" at bounding box center [1461, 275] width 14 height 14
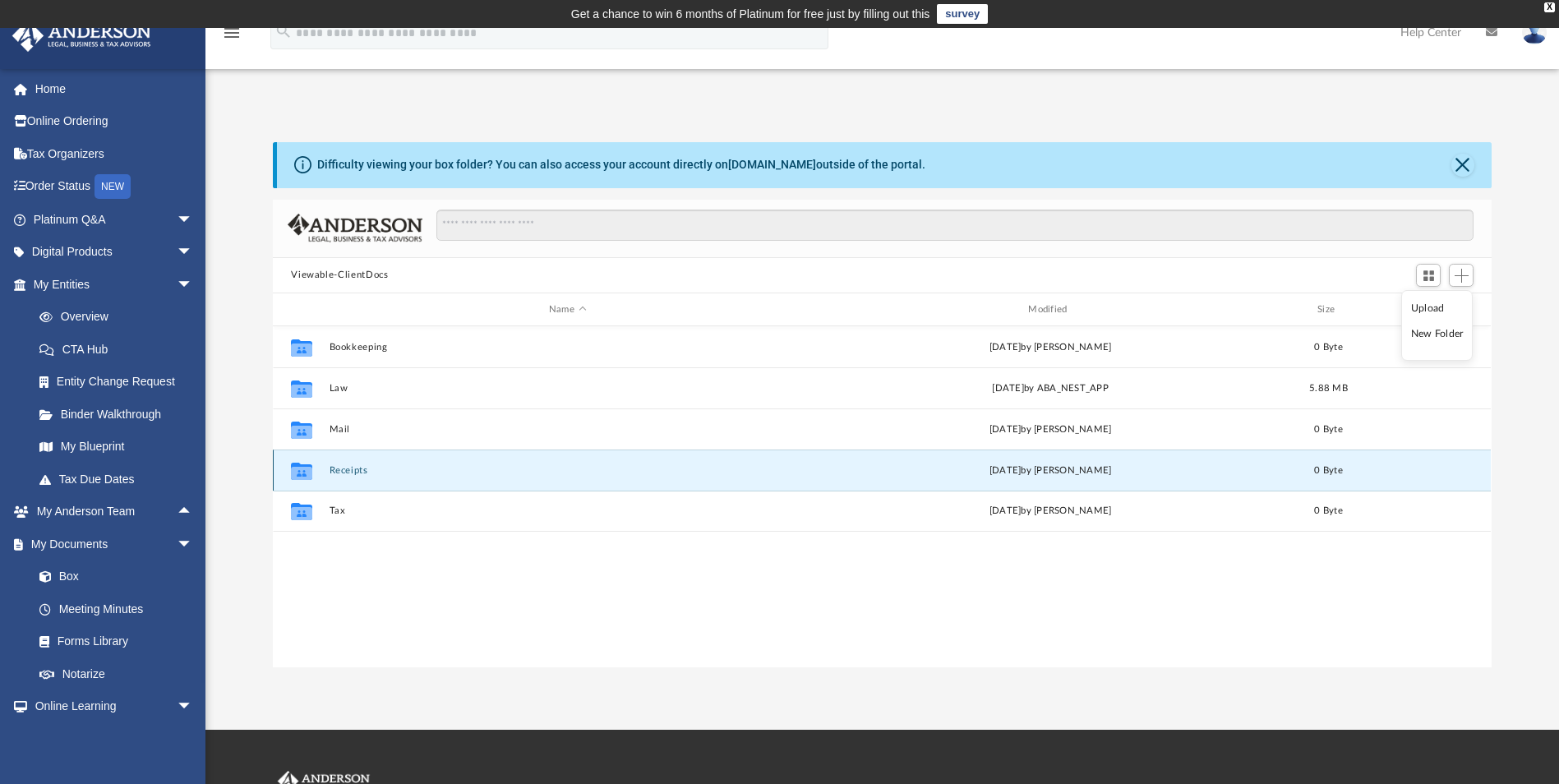
click at [370, 474] on button "Receipts" at bounding box center [567, 470] width 476 height 11
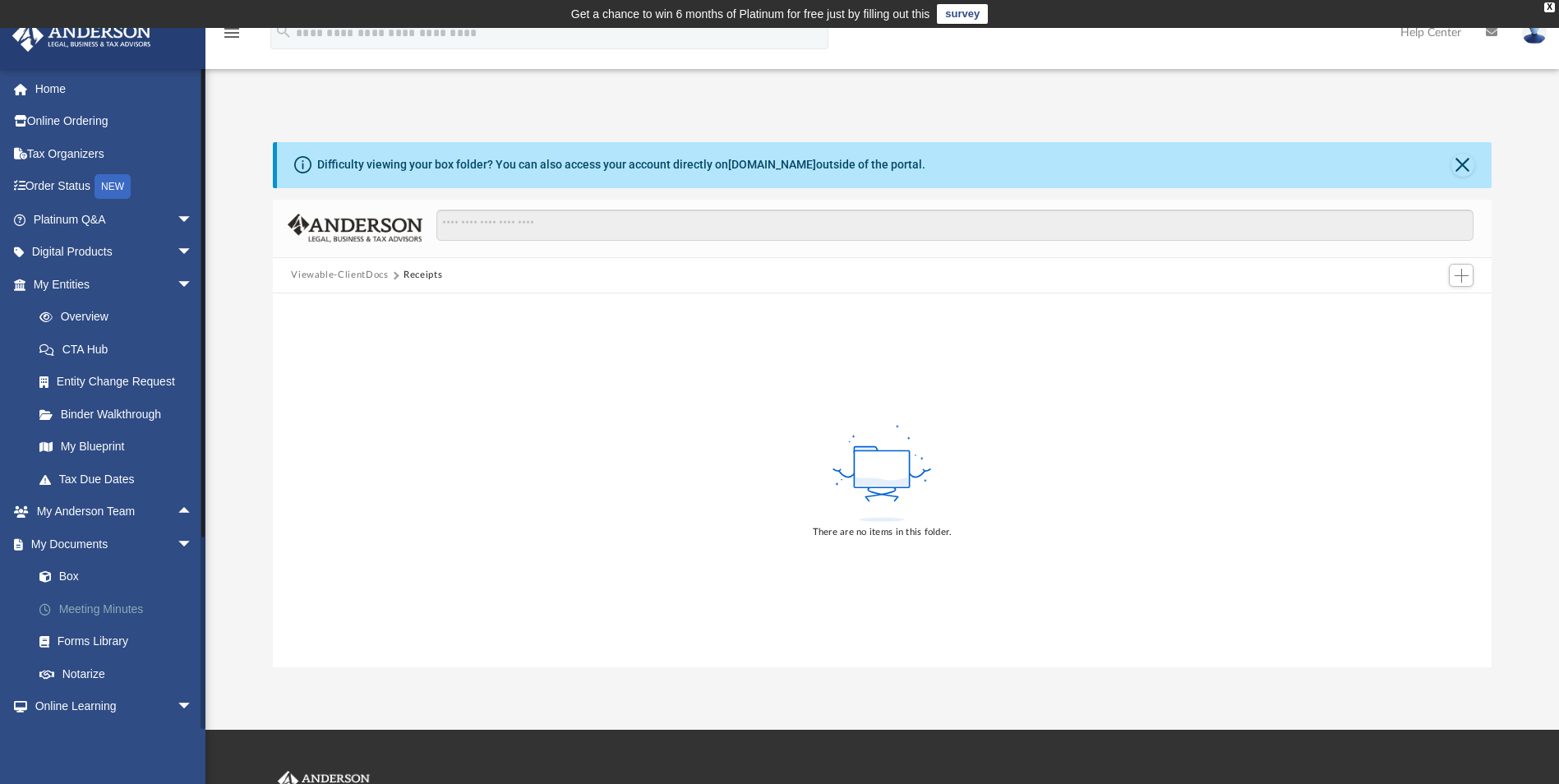
click at [125, 601] on link "Meeting Minutes" at bounding box center [120, 609] width 195 height 33
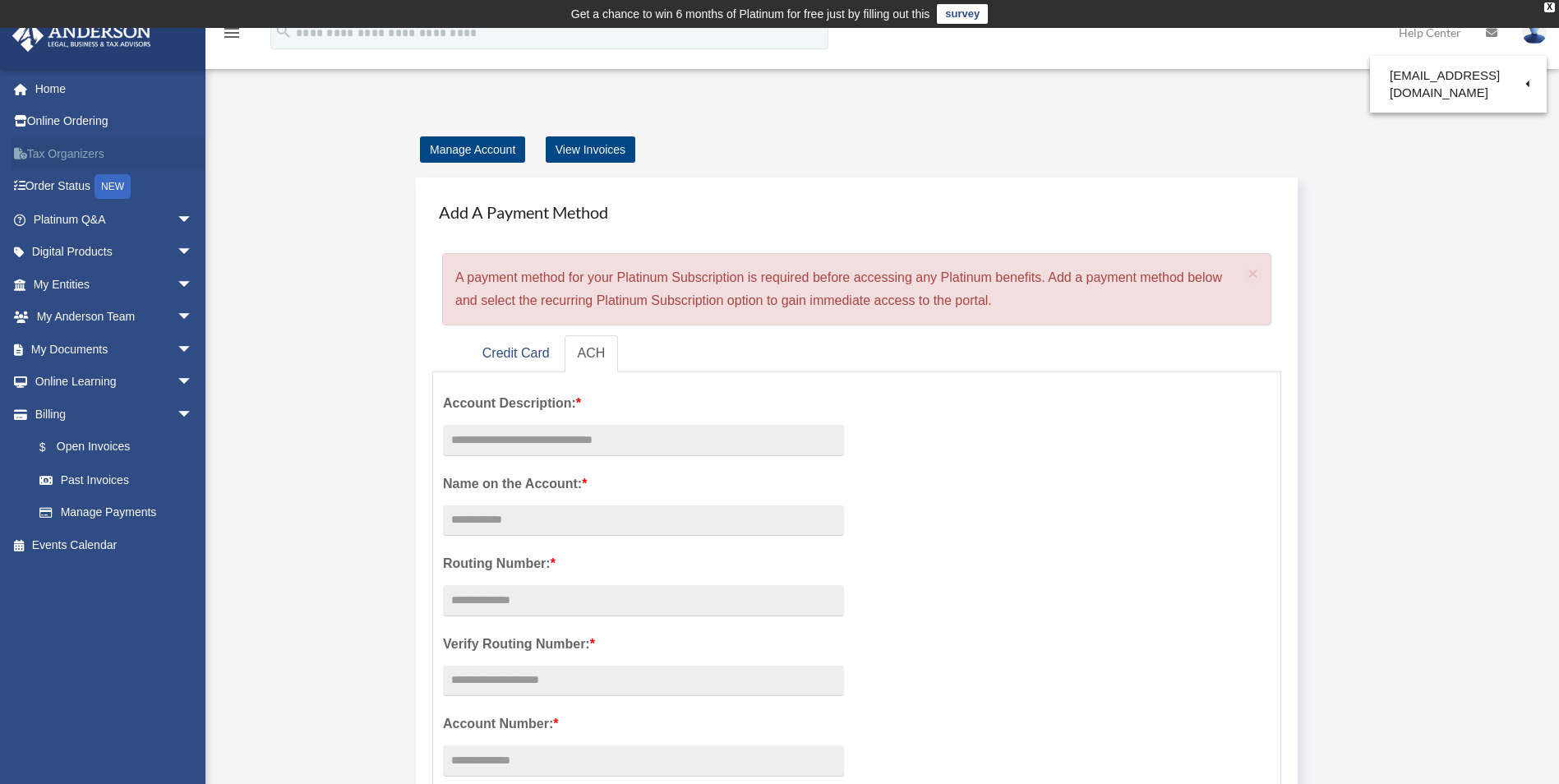
click at [91, 150] on link "Tax Organizers" at bounding box center [115, 153] width 207 height 33
click at [178, 316] on span "arrow_drop_down" at bounding box center [193, 317] width 33 height 34
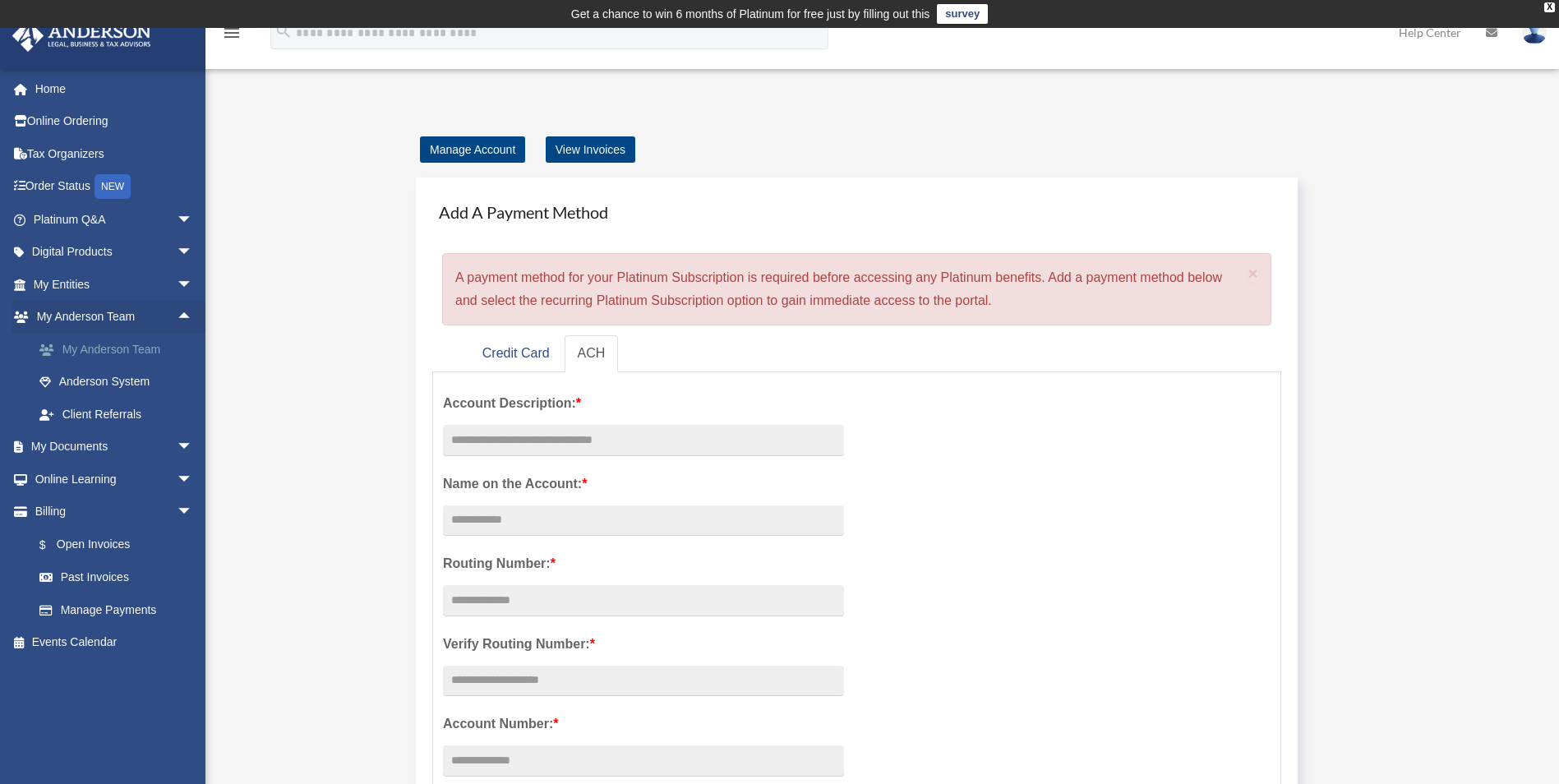
click at [158, 344] on link "My Anderson Team" at bounding box center [120, 349] width 195 height 33
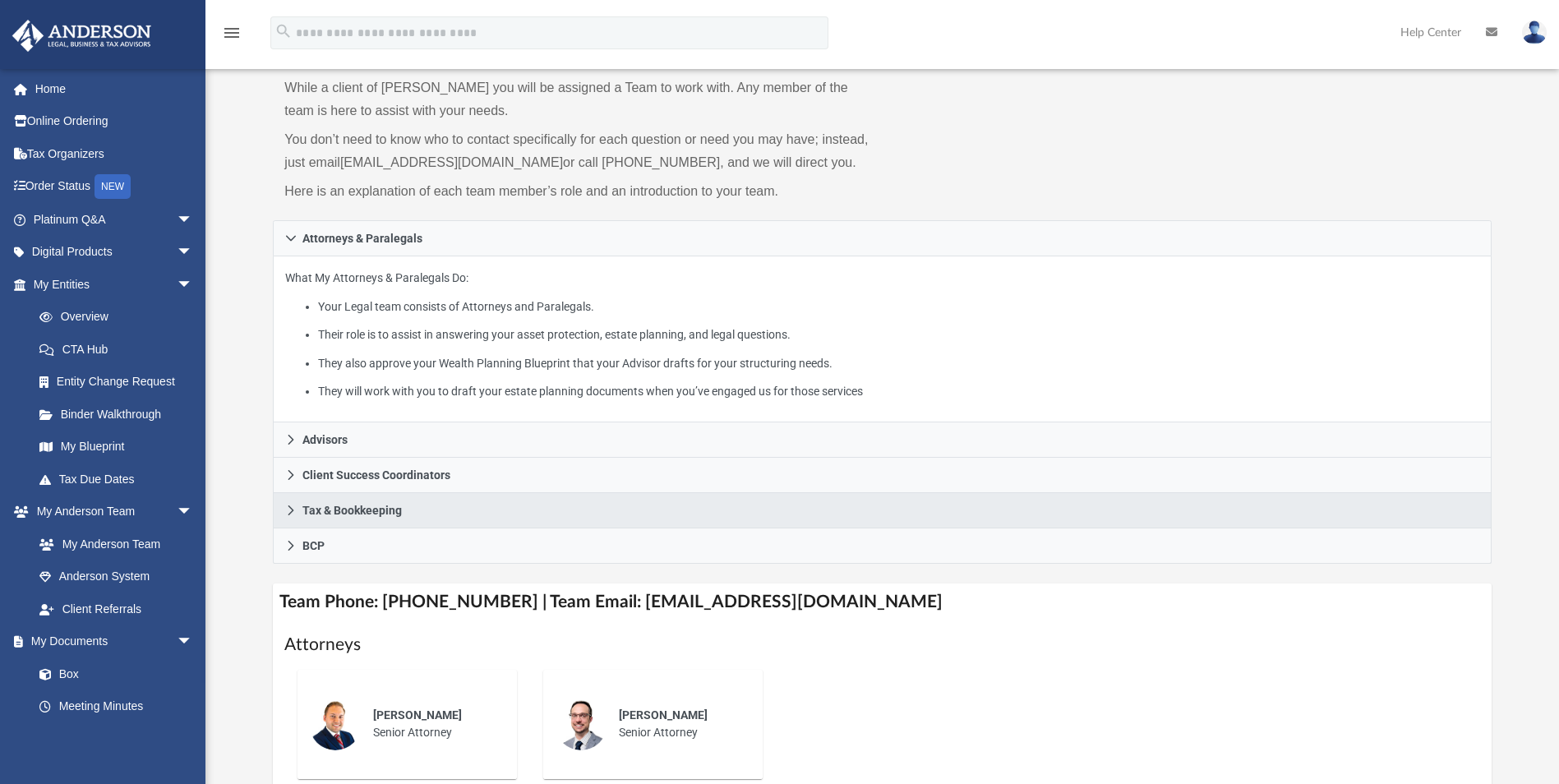
scroll to position [164, 0]
